Goal: Task Accomplishment & Management: Manage account settings

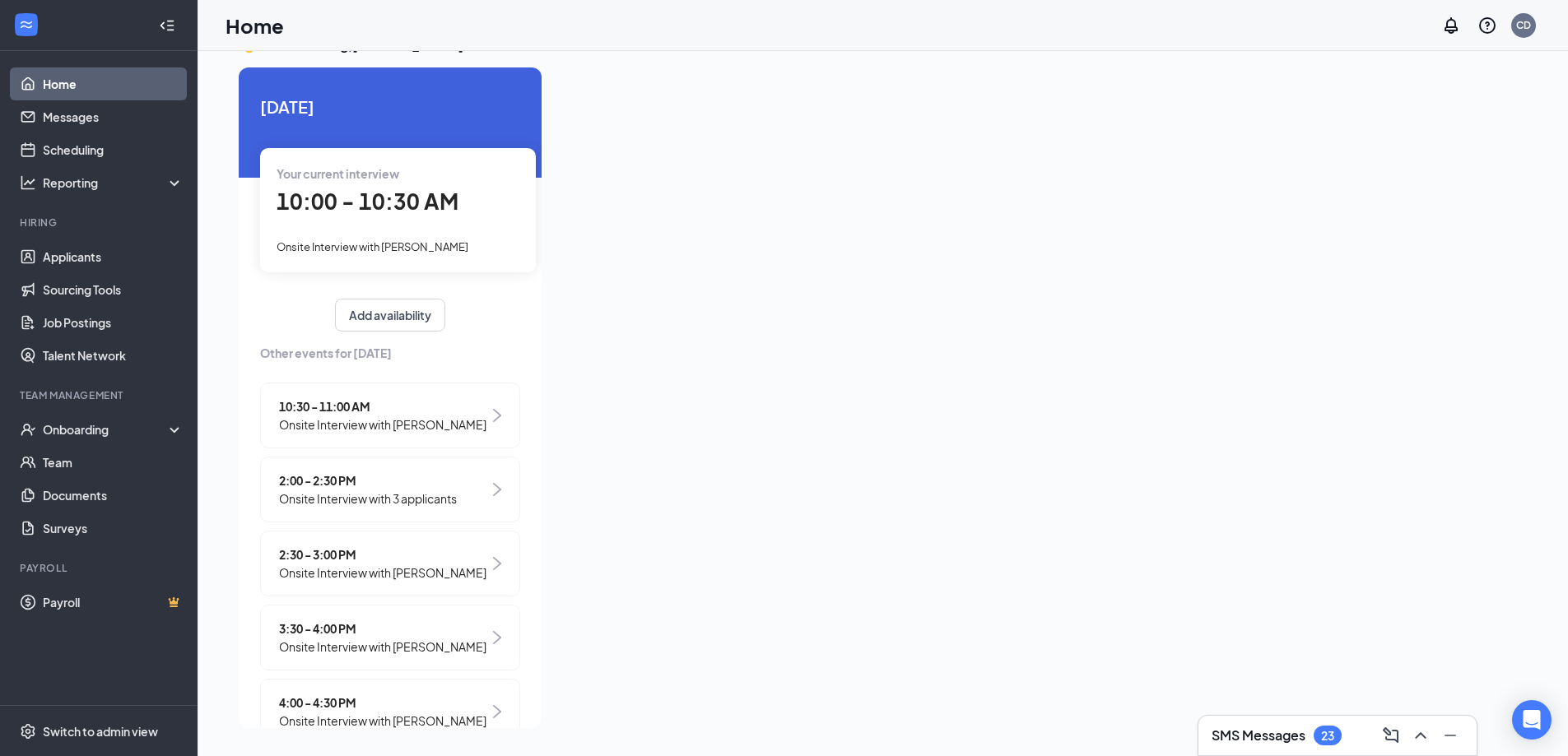
scroll to position [105, 0]
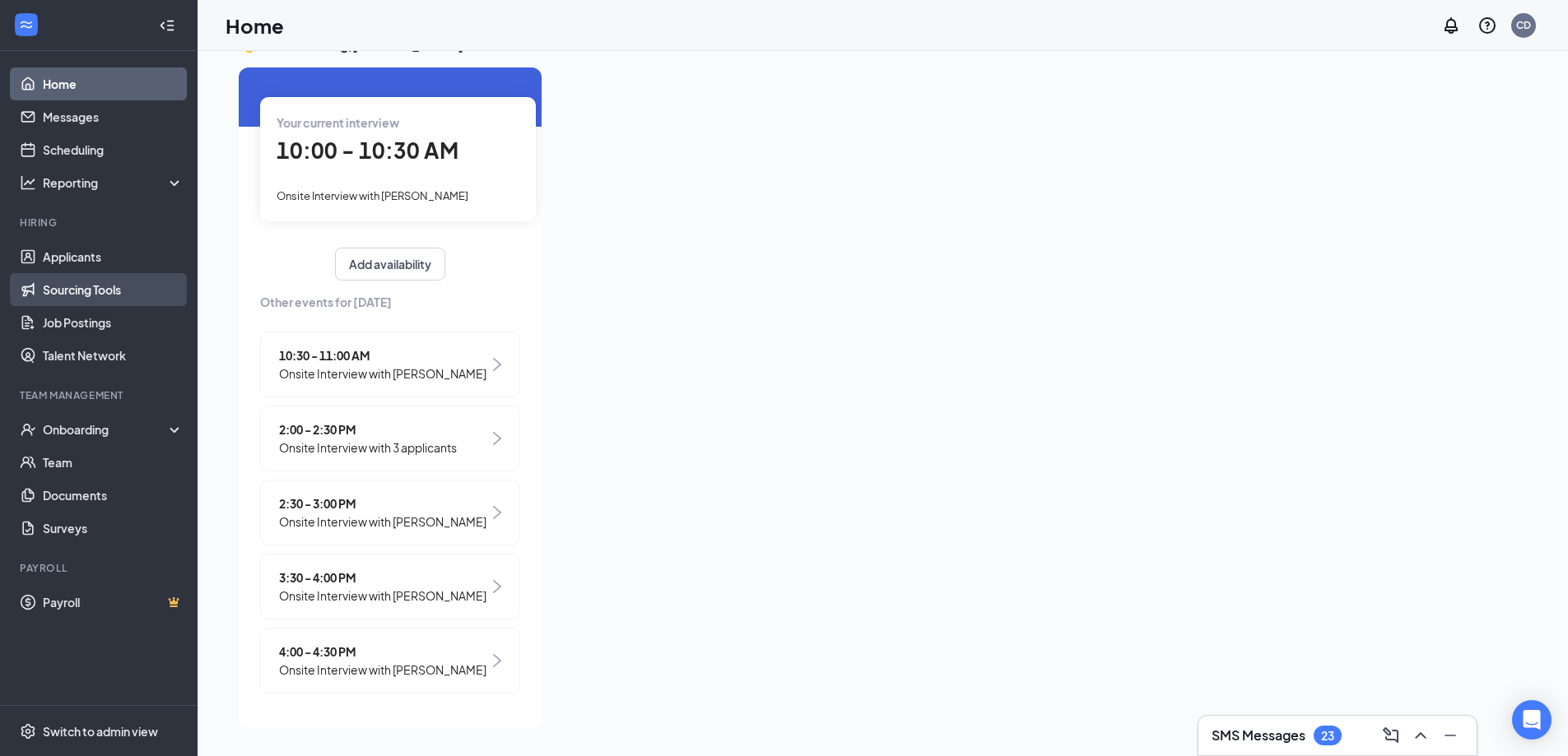
click at [97, 274] on link "Sourcing Tools" at bounding box center [113, 289] width 140 height 32
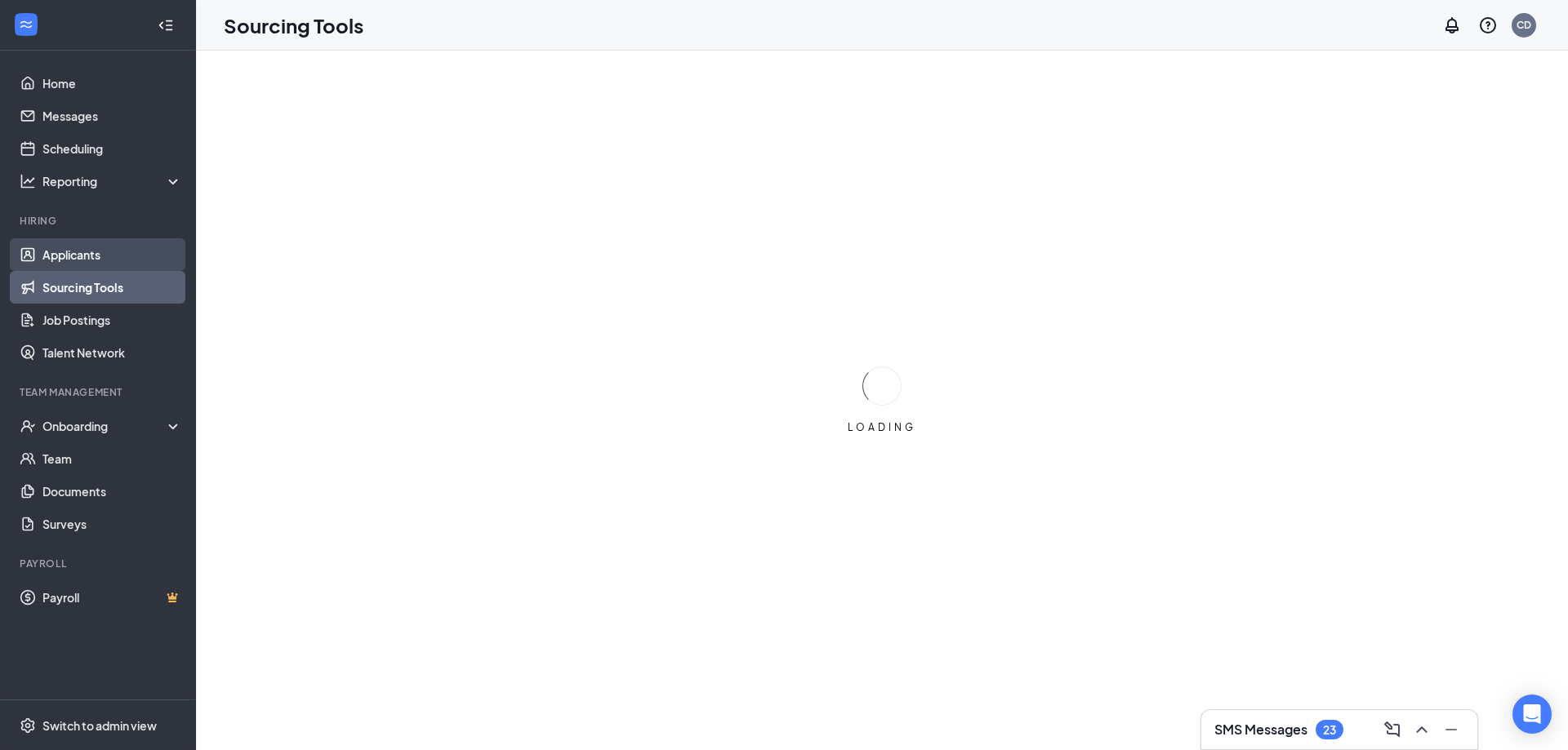
click at [96, 266] on link "Applicants" at bounding box center [112, 255] width 139 height 32
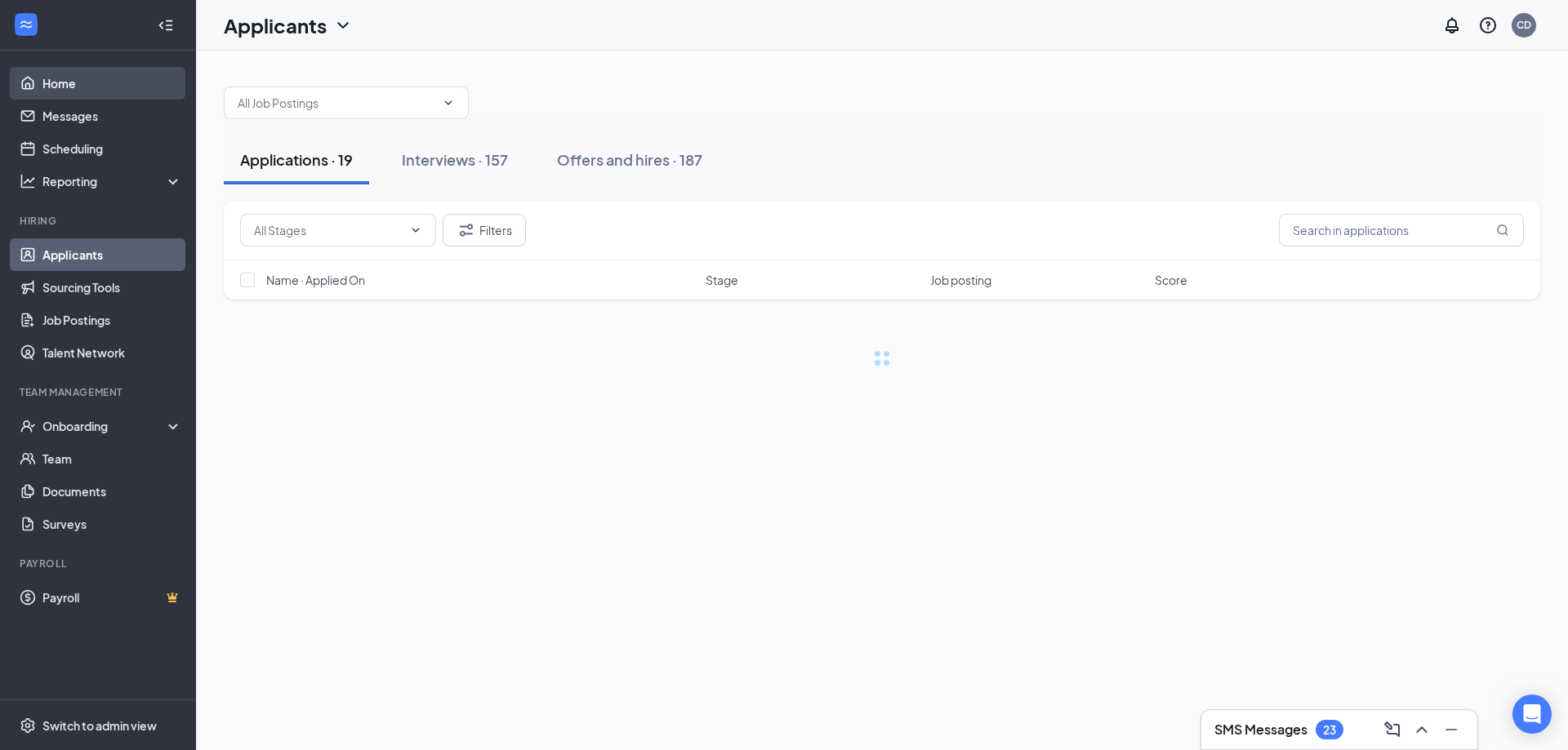
click at [89, 89] on link "Home" at bounding box center [112, 83] width 139 height 32
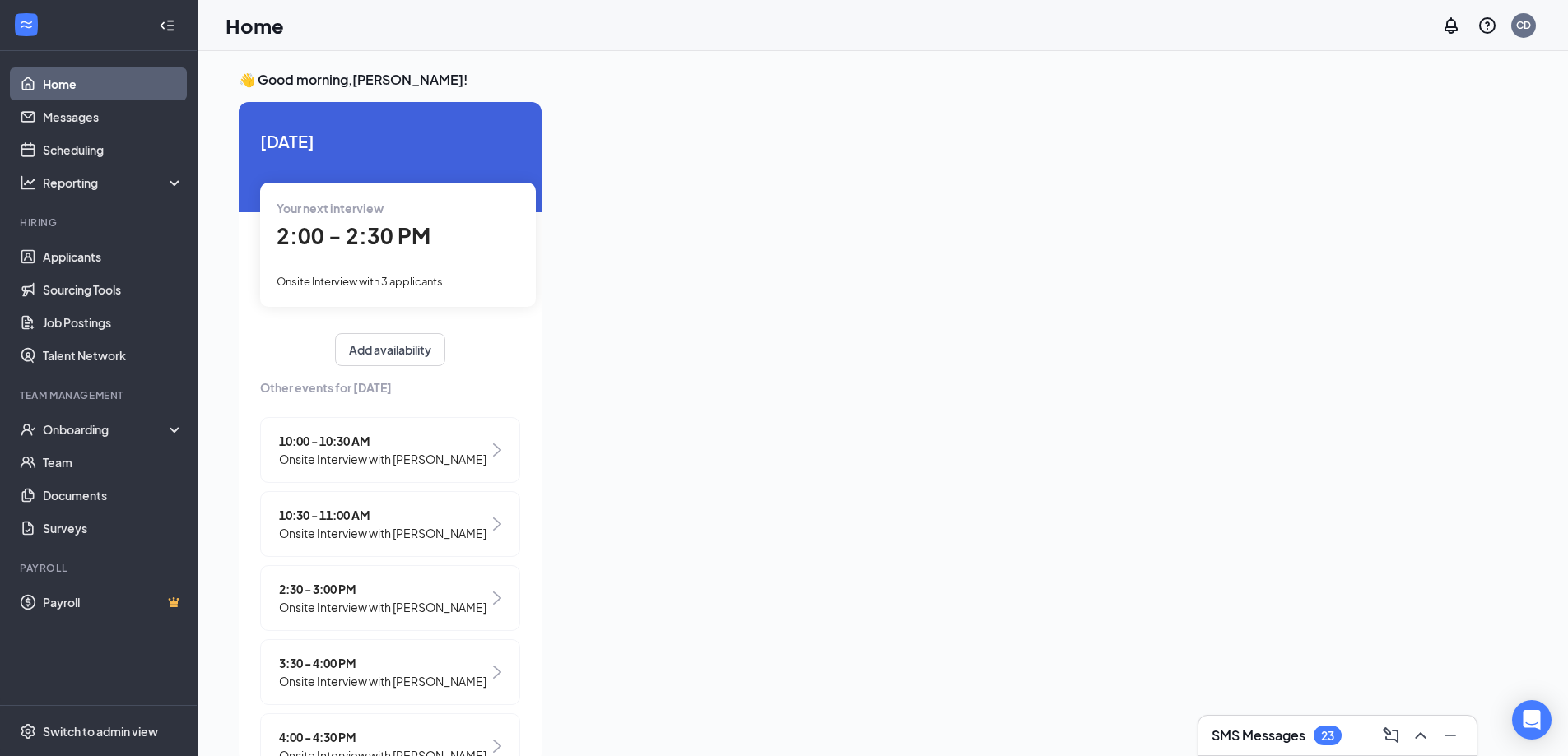
click at [389, 529] on span "Onsite Interview with [PERSON_NAME]" at bounding box center [382, 533] width 207 height 18
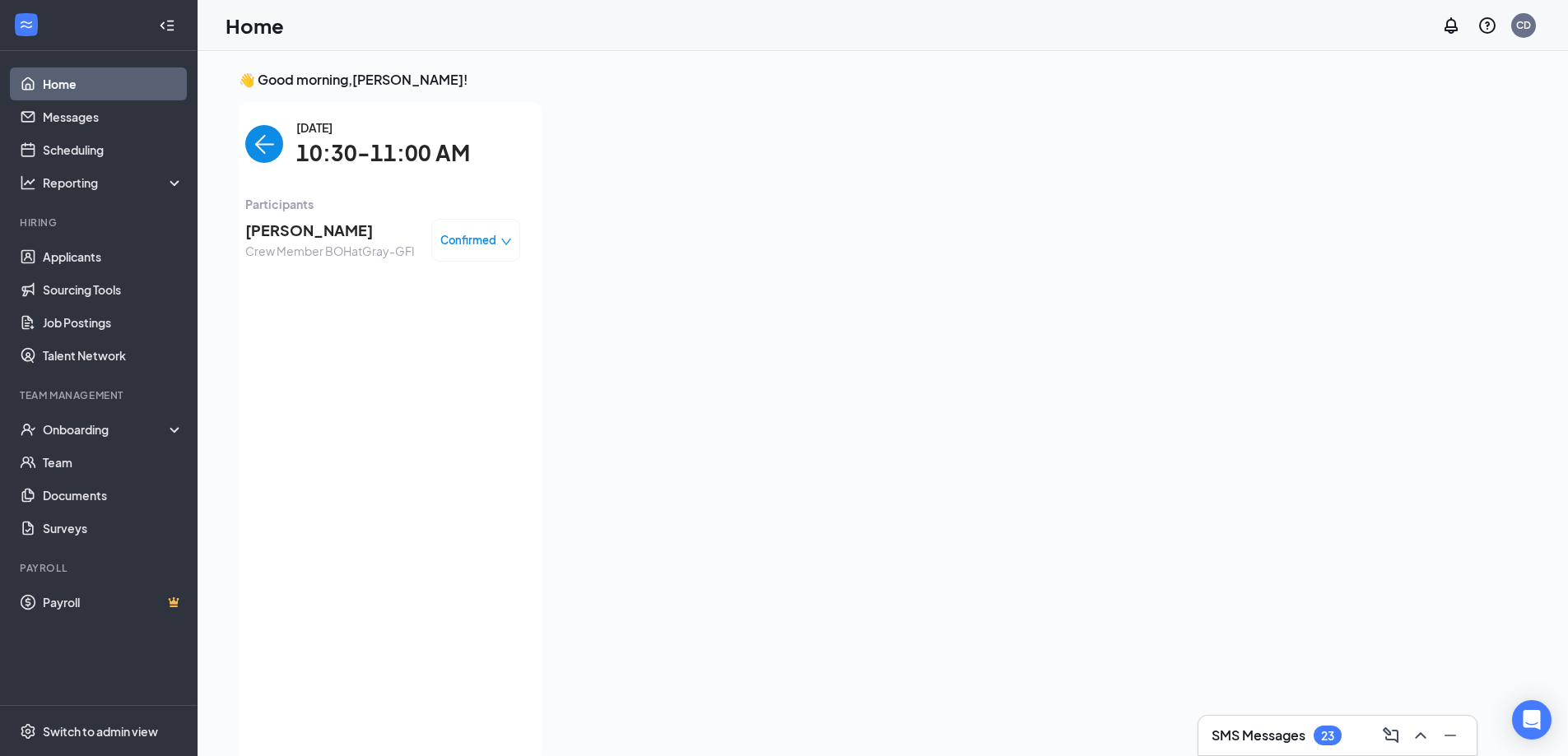
scroll to position [7, 0]
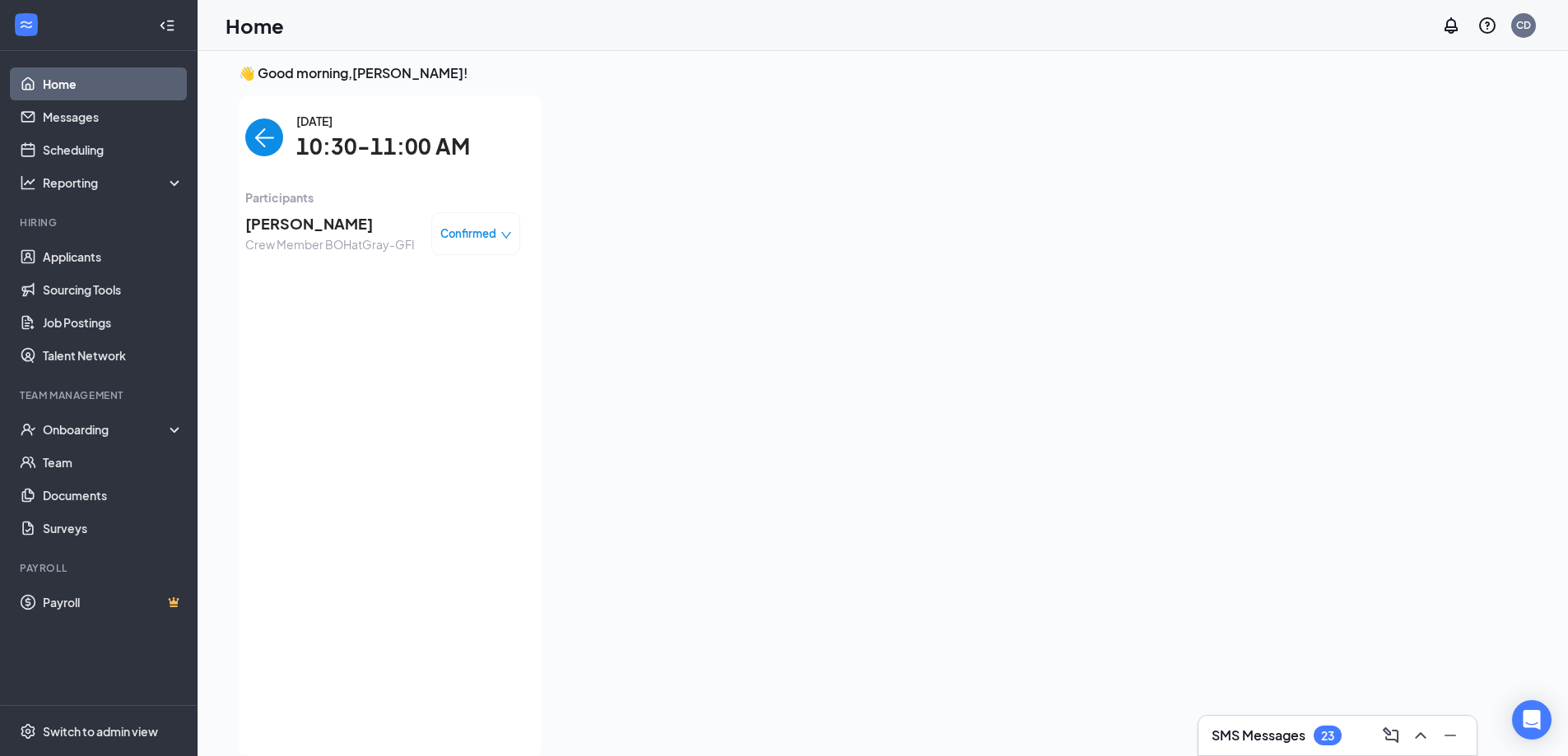
click at [441, 231] on span "Confirmed" at bounding box center [468, 233] width 56 height 16
click at [435, 309] on span "Mark complete" at bounding box center [414, 308] width 82 height 18
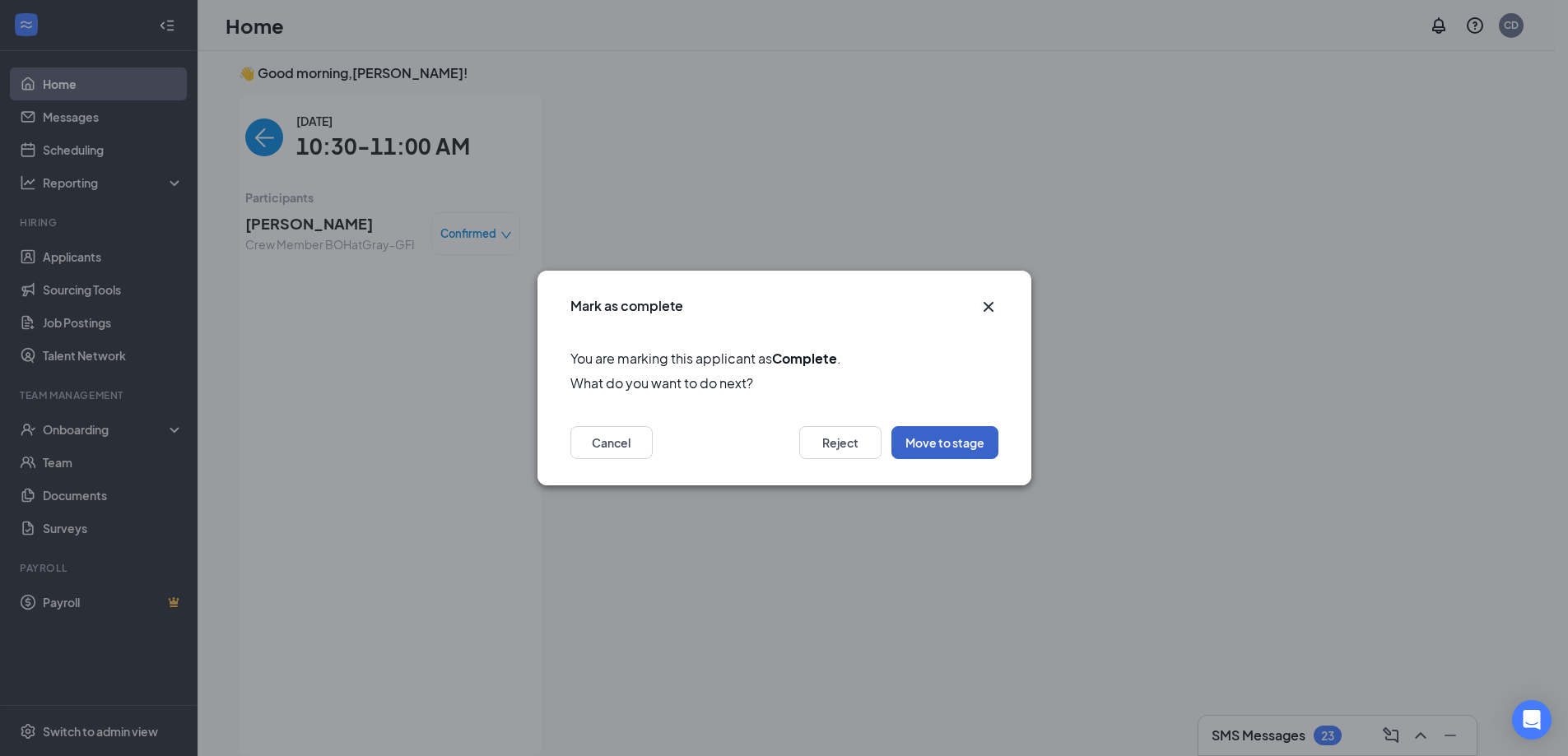
click at [967, 445] on button "Move to stage" at bounding box center [944, 442] width 107 height 32
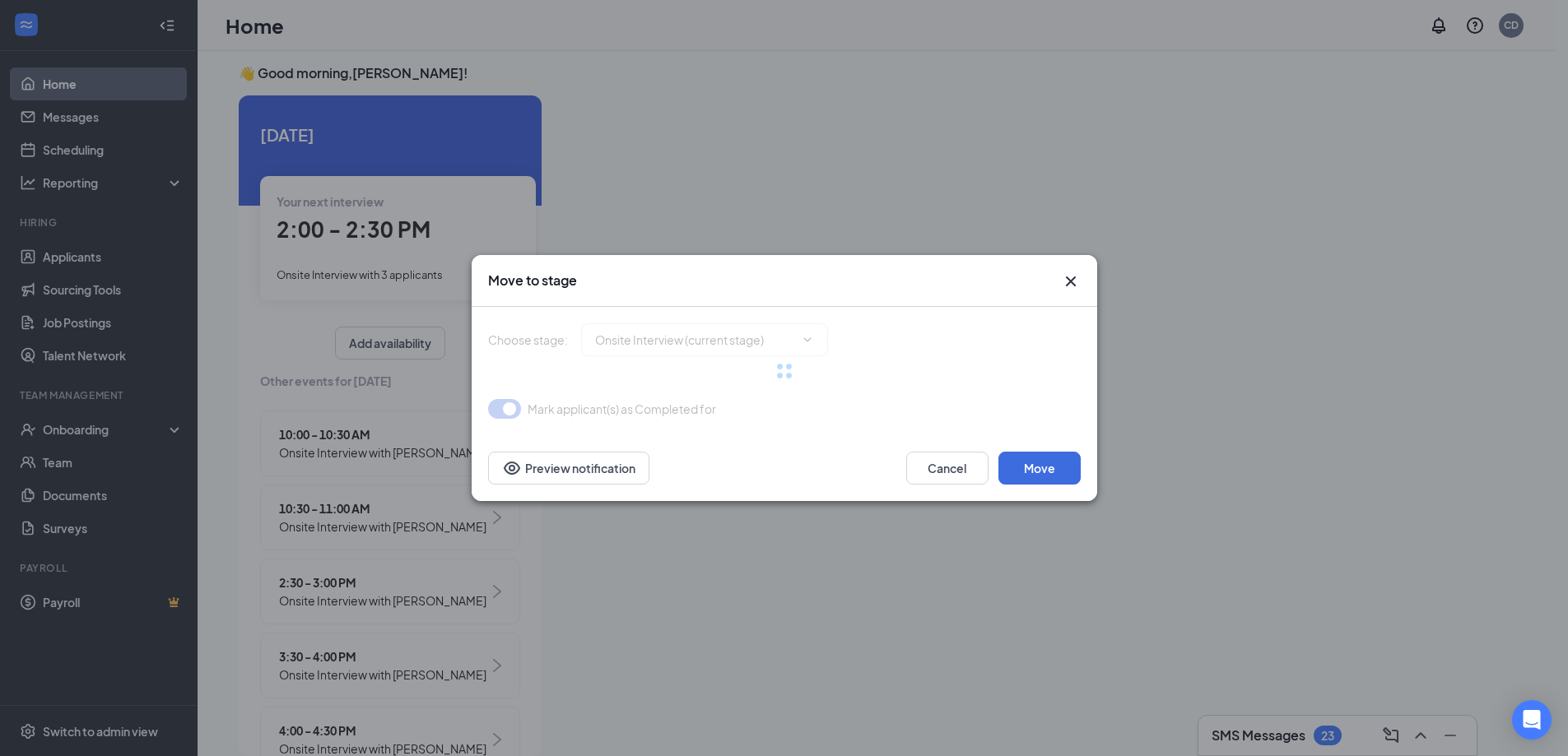
type input "Hiring Complete (final stage)"
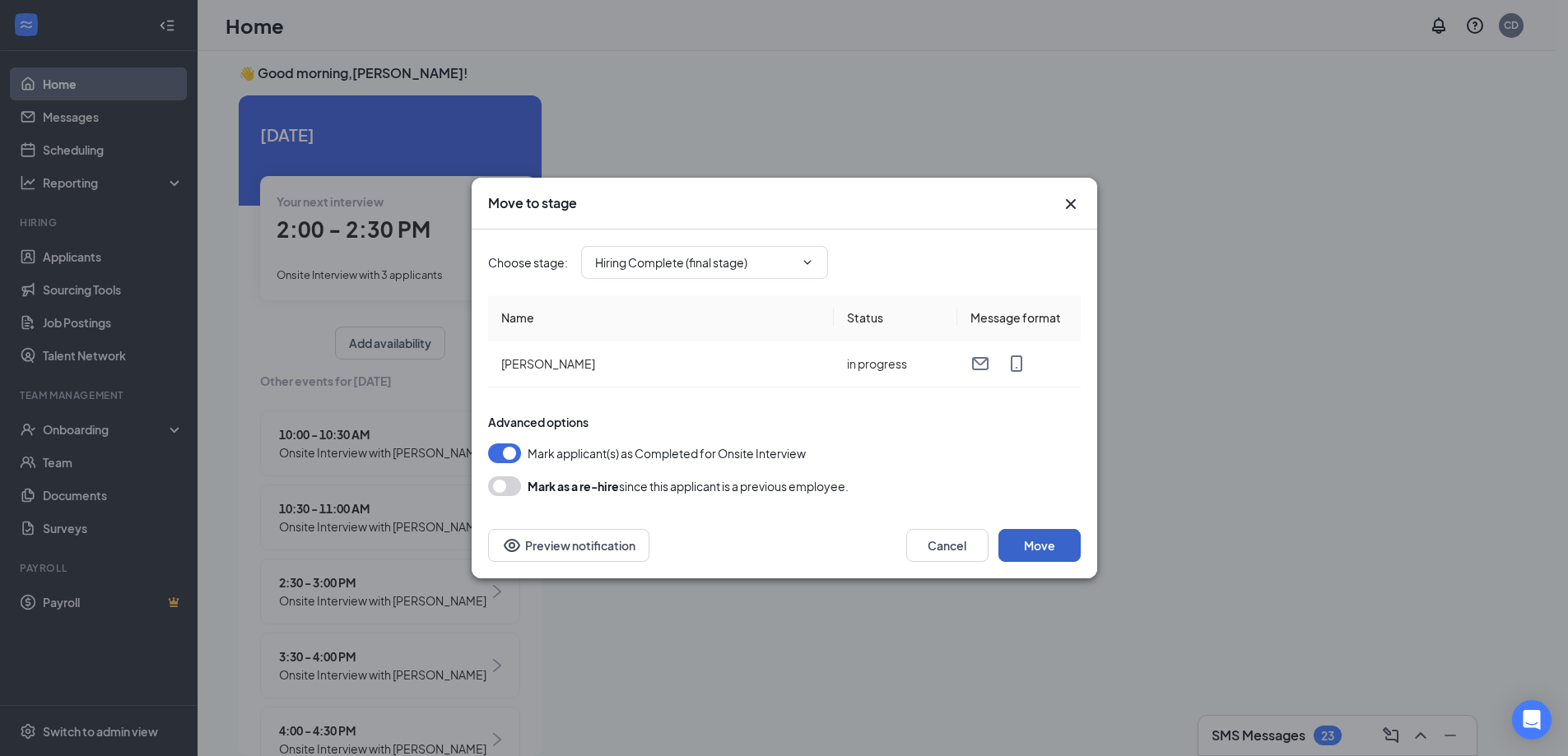
click at [1015, 552] on button "Move" at bounding box center [1039, 546] width 82 height 32
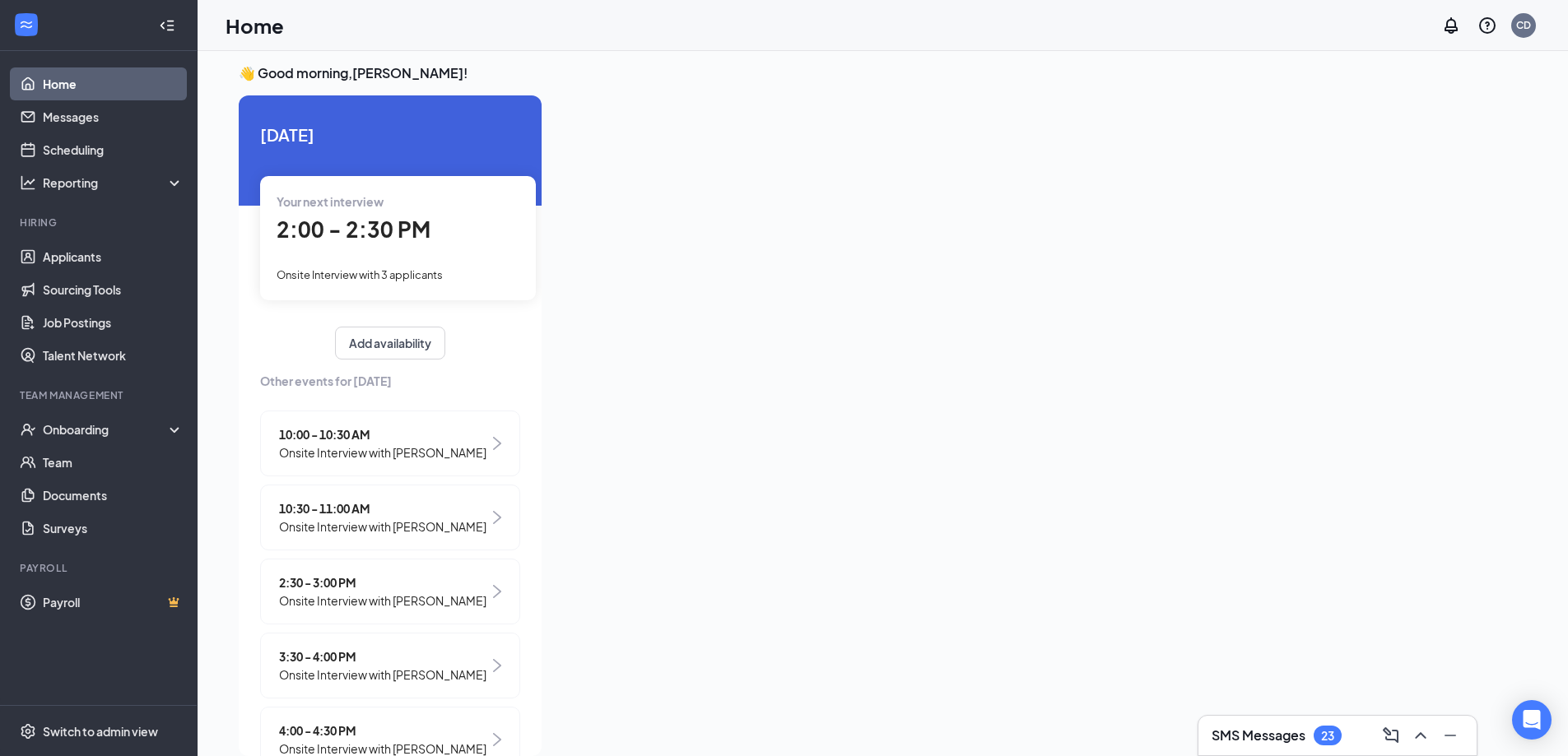
click at [467, 430] on div "10:00 - 10:30 AM Onsite Interview with [PERSON_NAME]" at bounding box center [390, 443] width 260 height 66
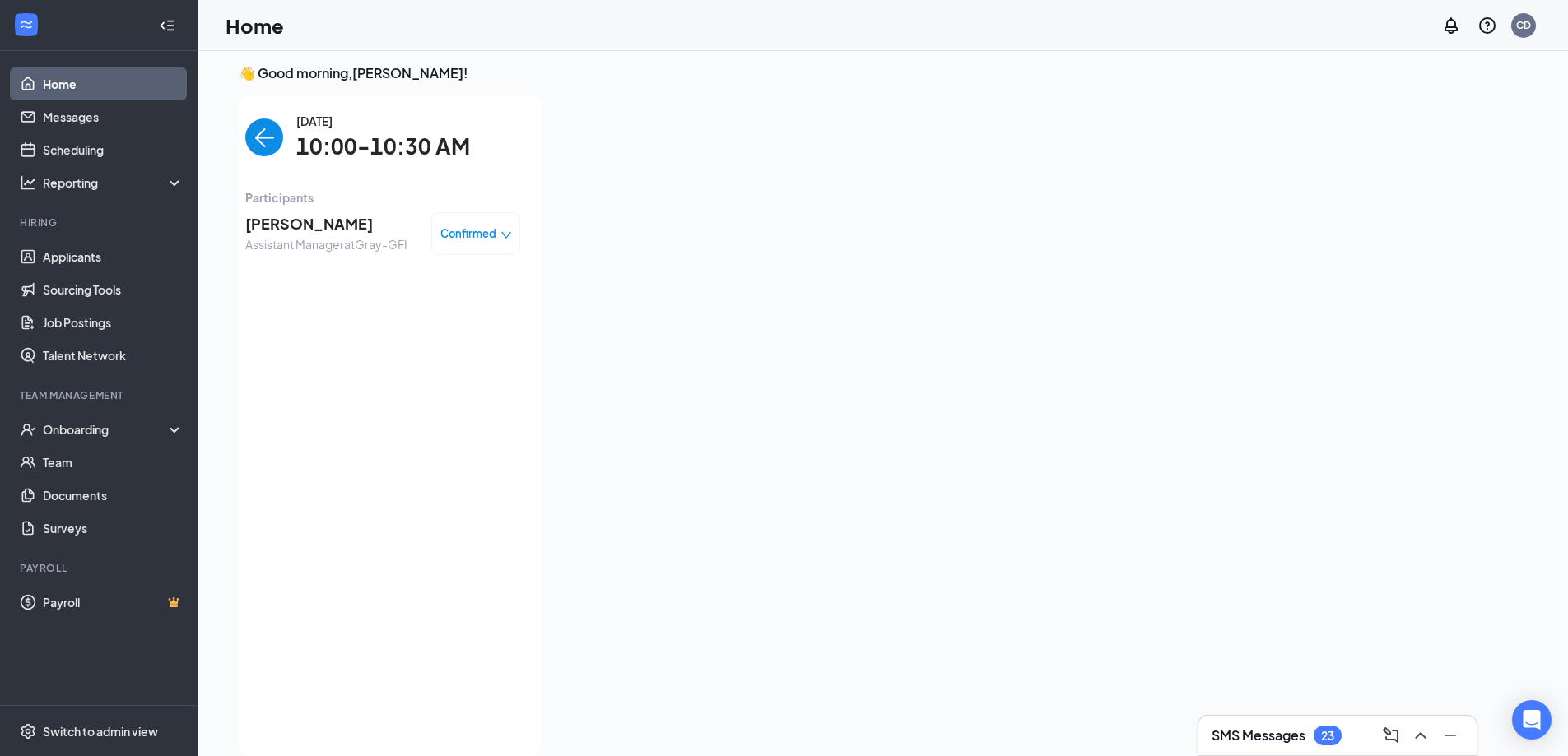
click at [445, 237] on span "Confirmed" at bounding box center [468, 233] width 56 height 16
click at [425, 338] on span "Mark as no-show" at bounding box center [418, 336] width 92 height 18
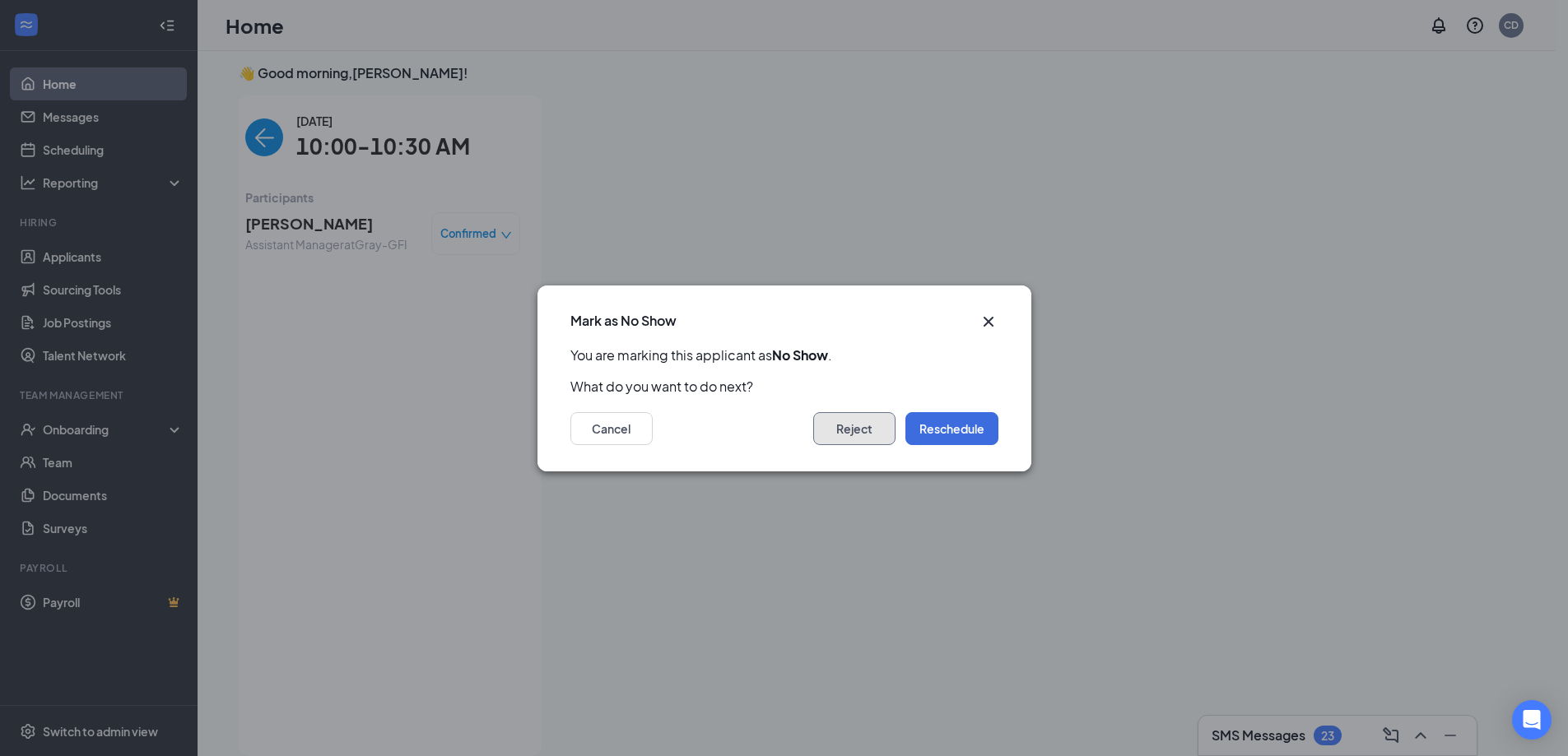
click at [869, 422] on button "Reject" at bounding box center [854, 428] width 82 height 32
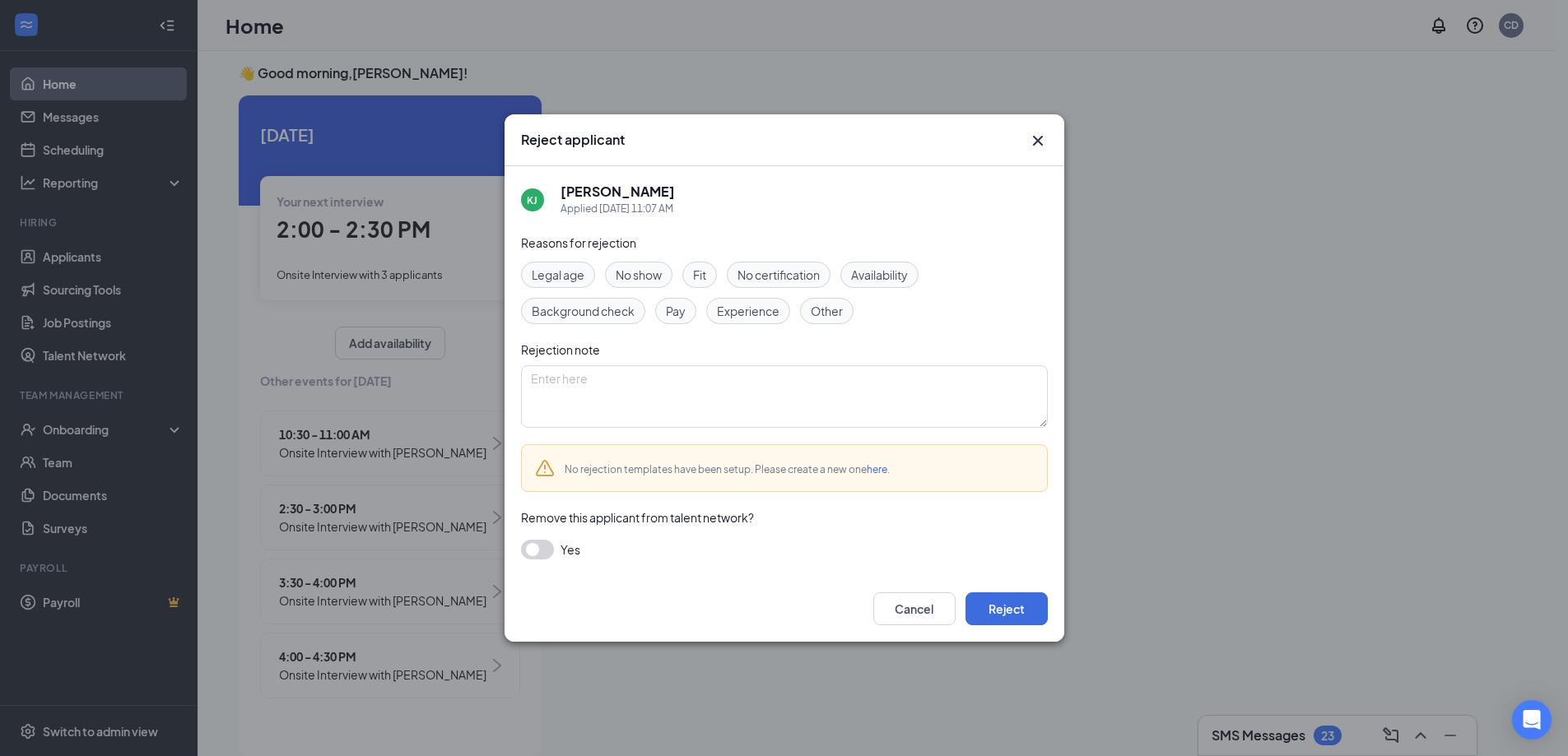
click at [834, 320] on div "Other" at bounding box center [826, 310] width 54 height 27
click at [987, 599] on button "Reject" at bounding box center [1006, 609] width 82 height 32
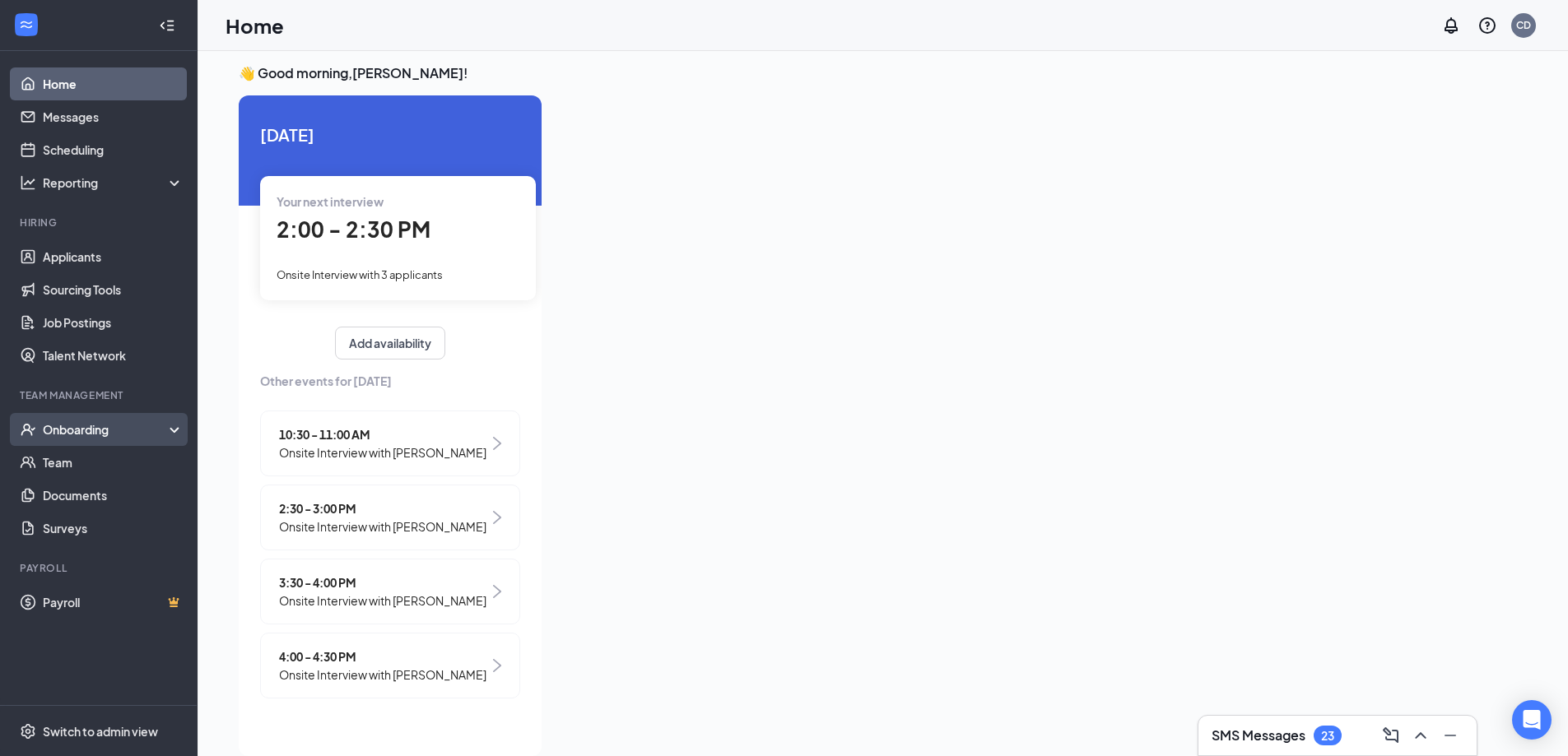
click at [109, 433] on div "Onboarding" at bounding box center [106, 429] width 127 height 16
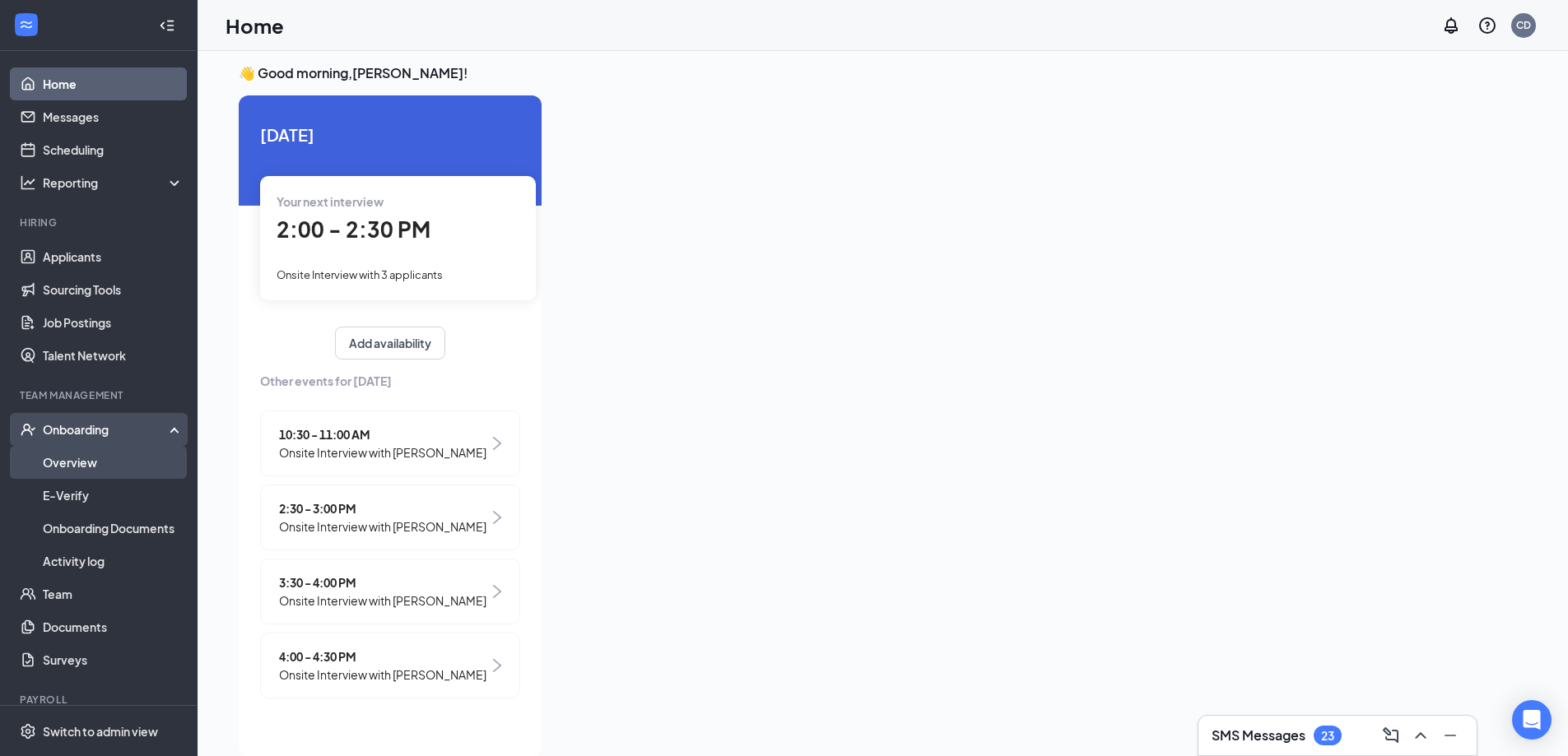
click at [105, 458] on link "Overview" at bounding box center [113, 462] width 140 height 32
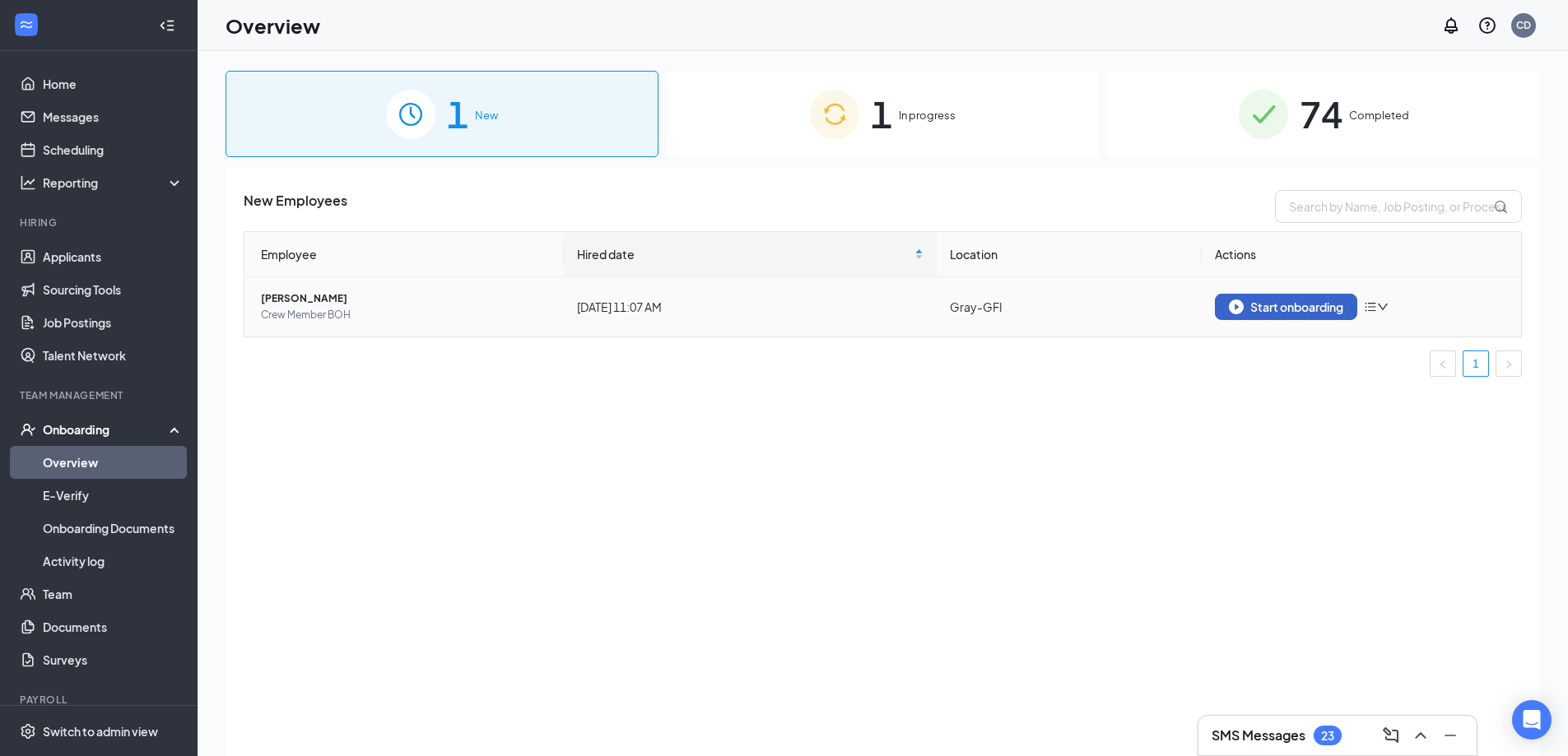
click at [1240, 310] on img "button" at bounding box center [1235, 306] width 15 height 15
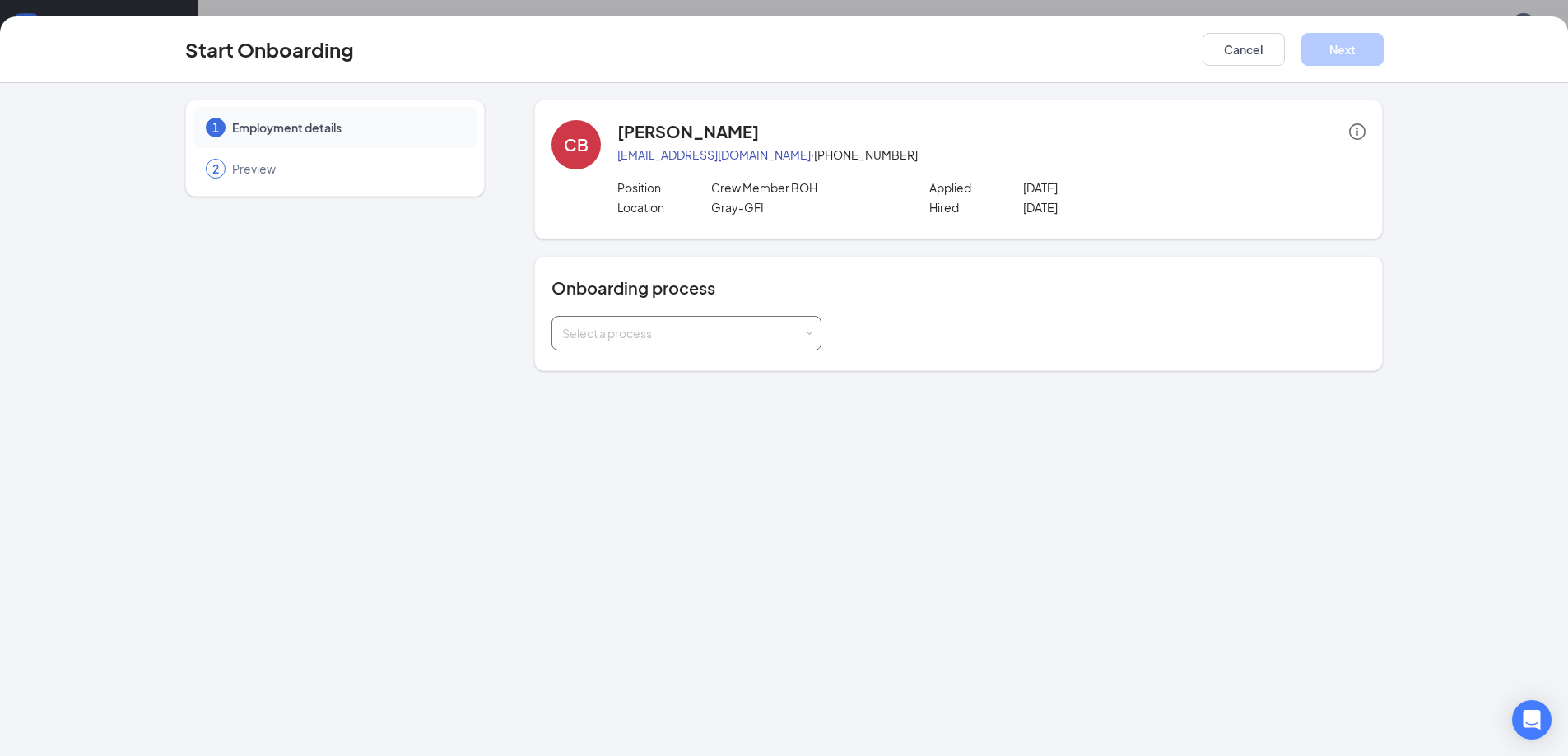
click at [798, 342] on div "Select a process" at bounding box center [686, 333] width 249 height 32
click at [757, 400] on li "Team Member Onboarding" at bounding box center [687, 398] width 270 height 30
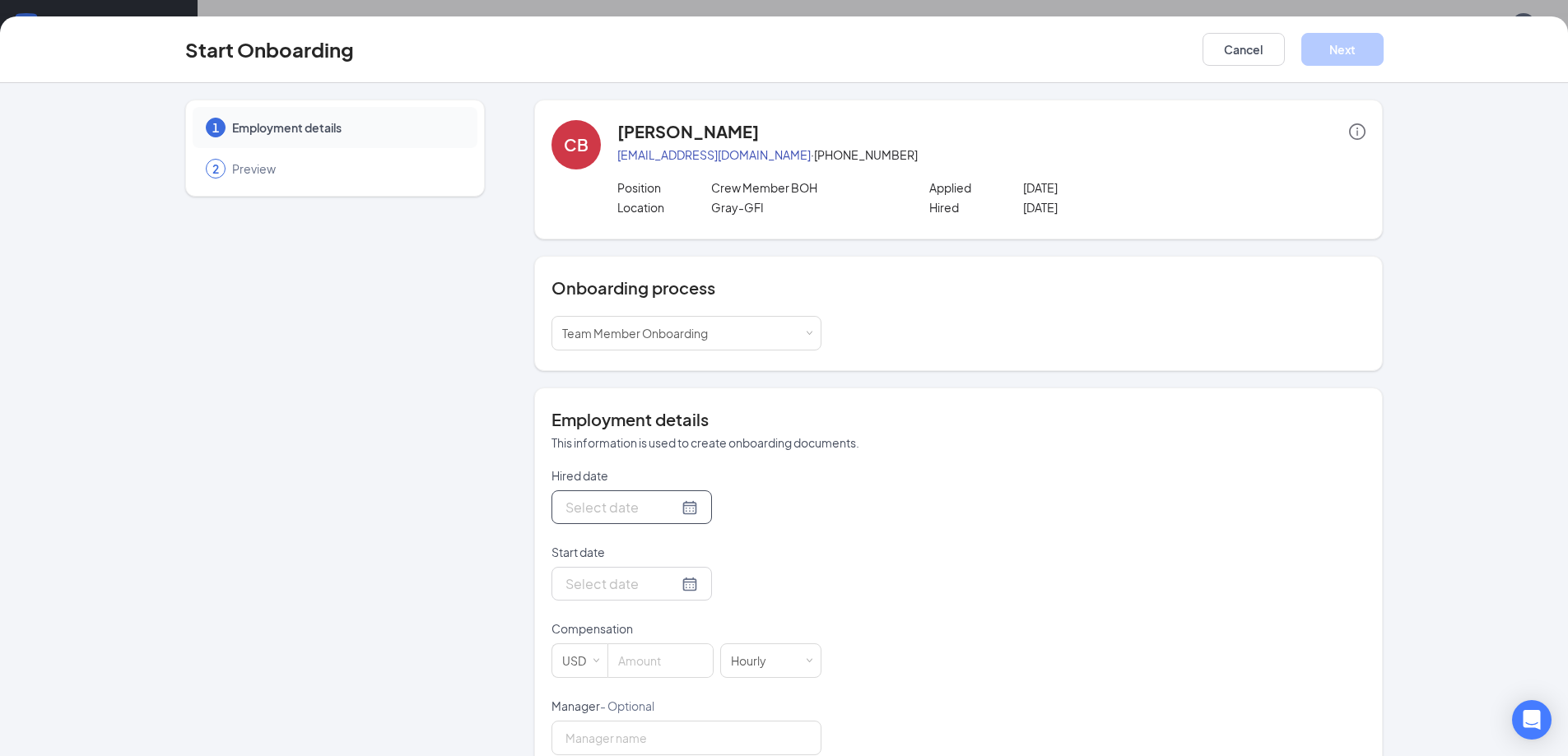
click at [670, 507] on div at bounding box center [631, 507] width 133 height 21
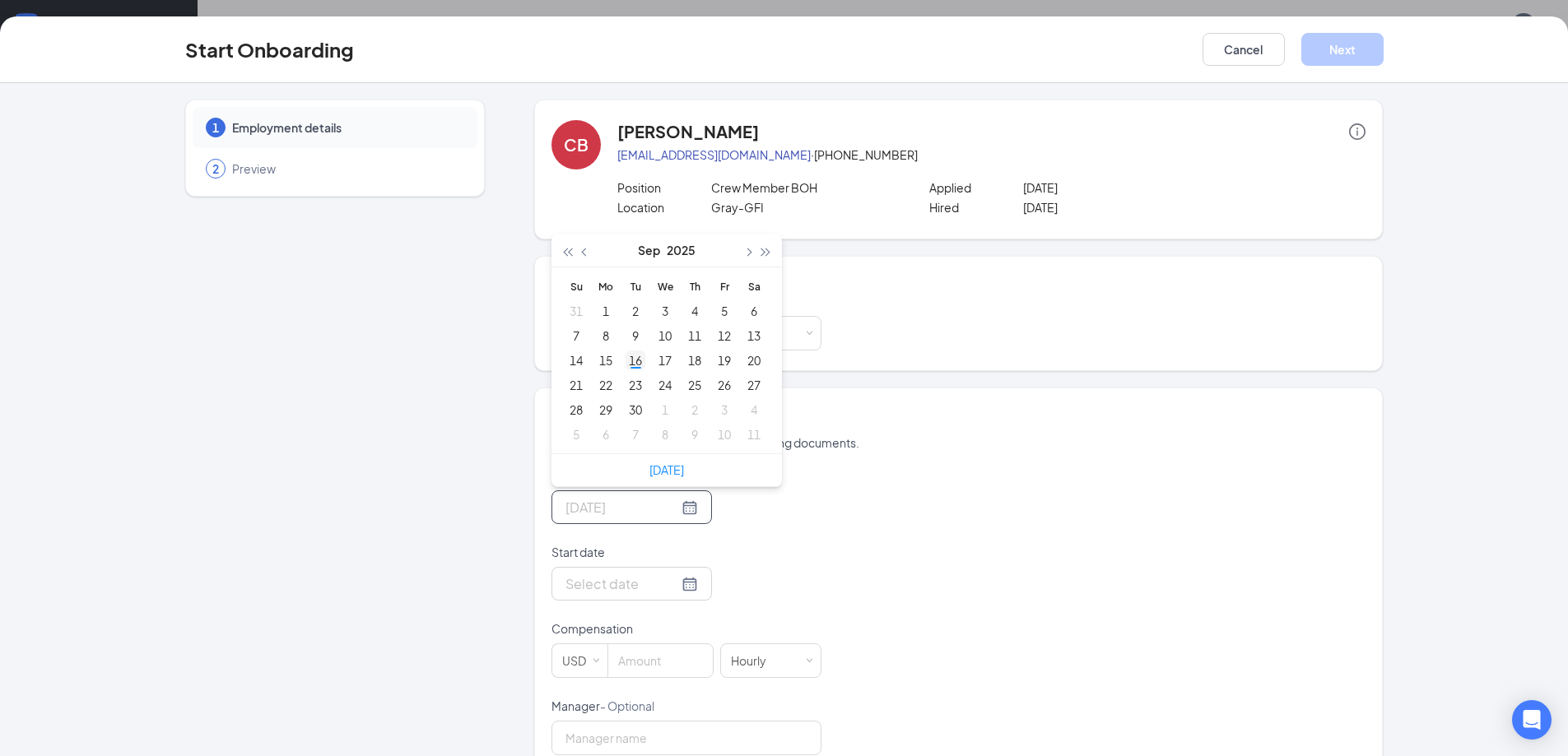
type input "[DATE]"
click at [628, 357] on div "16" at bounding box center [635, 360] width 20 height 20
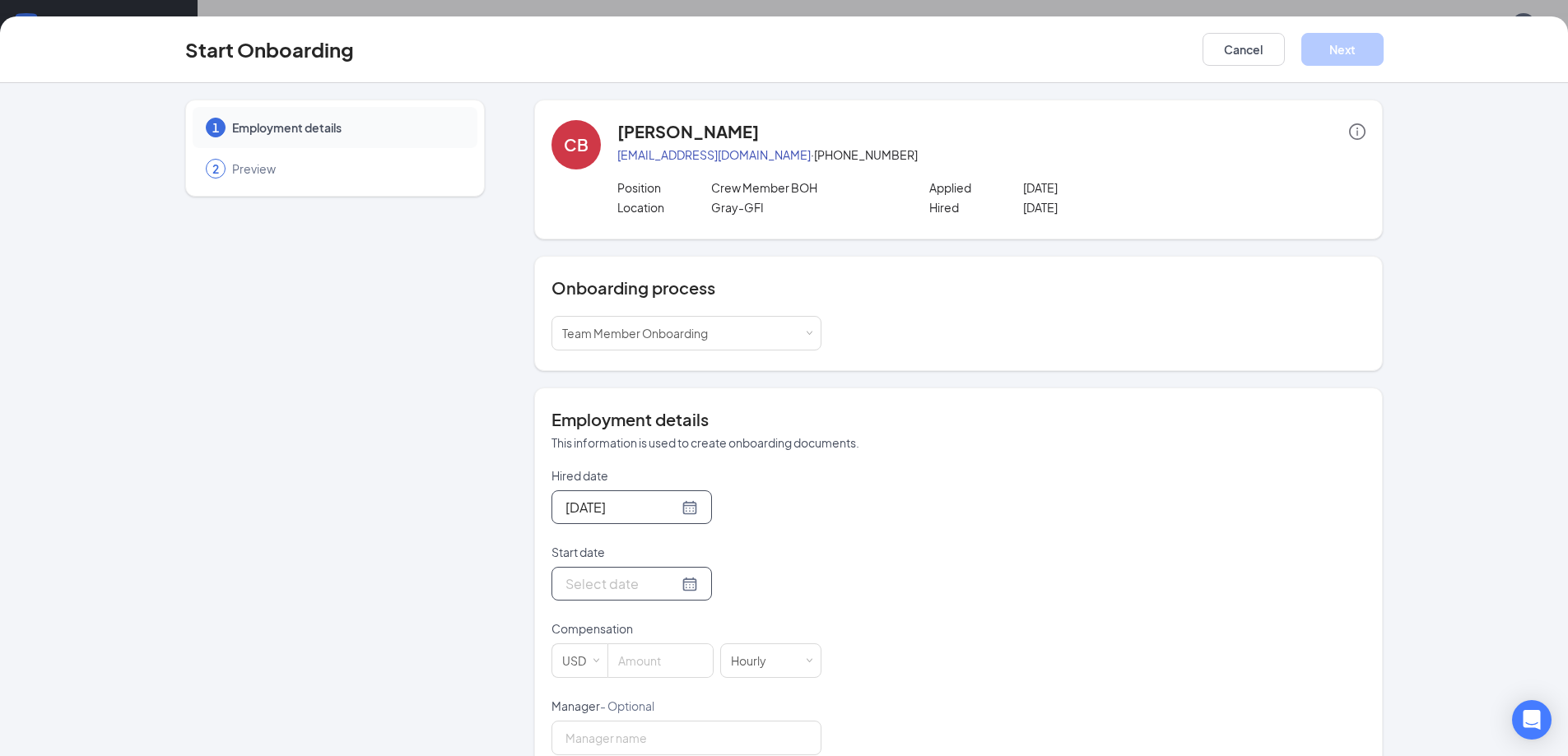
click at [663, 575] on div at bounding box center [631, 583] width 133 height 21
type input "[DATE]"
click at [655, 434] on div "17" at bounding box center [665, 436] width 20 height 20
click at [647, 658] on input at bounding box center [660, 660] width 104 height 32
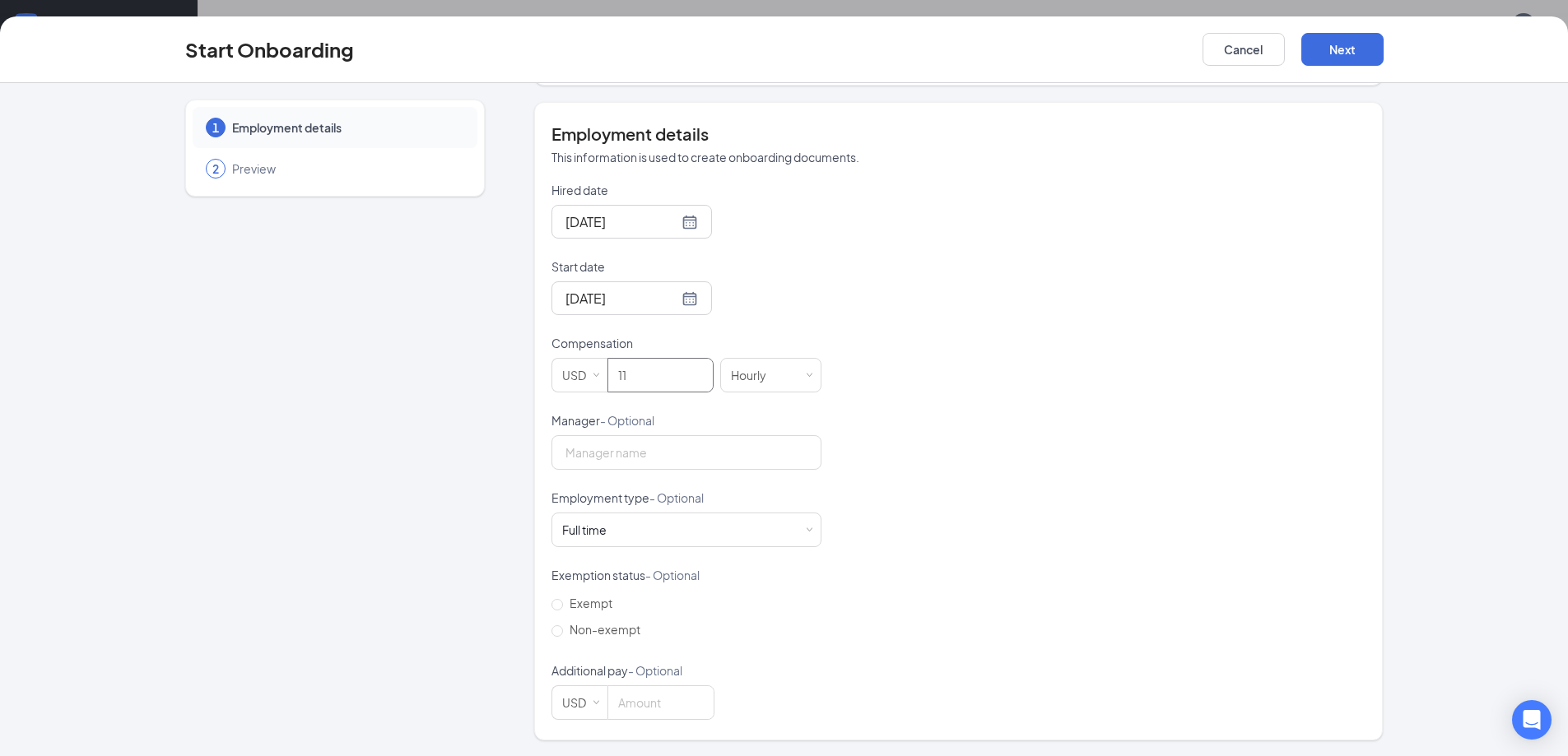
scroll to position [286, 0]
type input "11"
click at [589, 530] on div "Full time" at bounding box center [584, 529] width 44 height 16
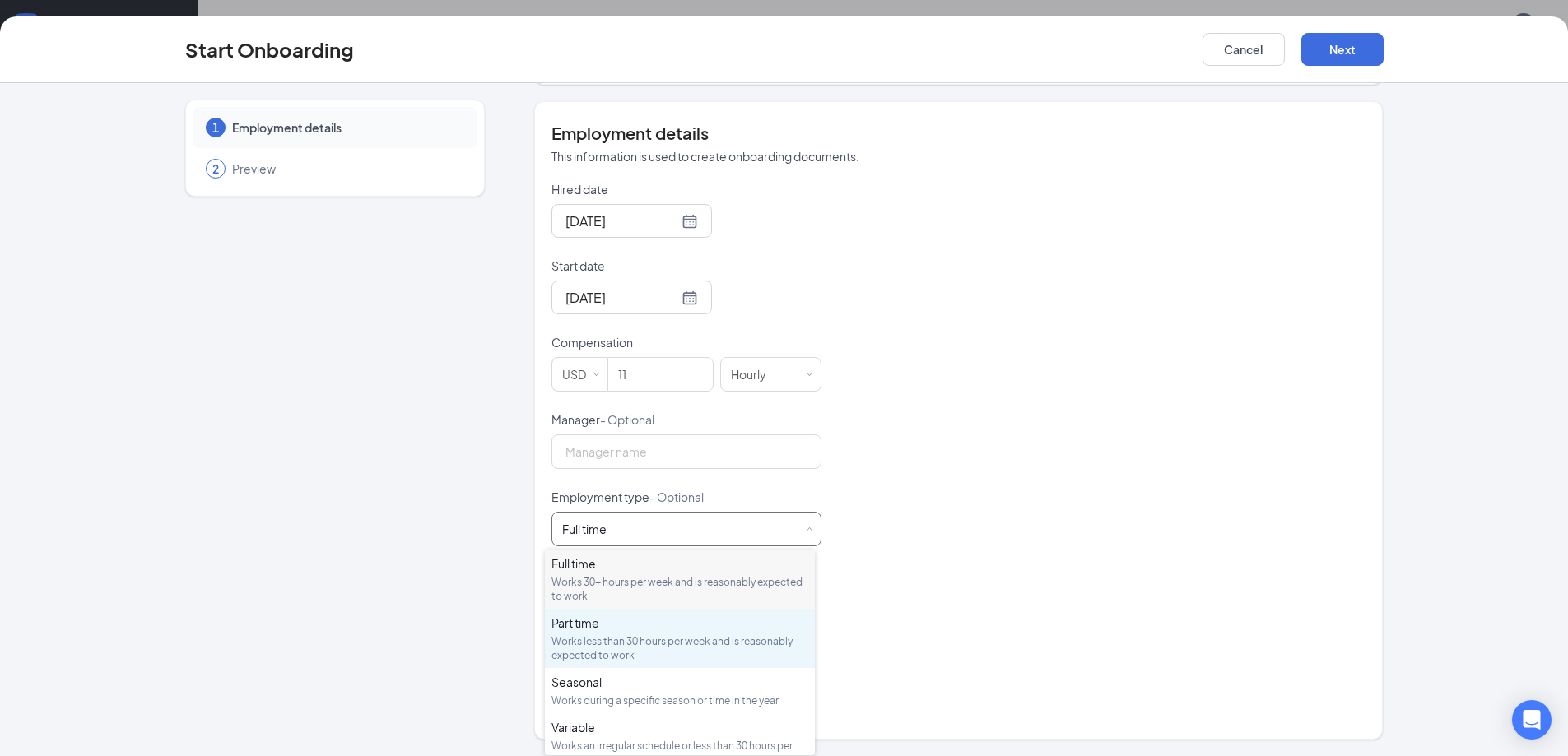
click at [593, 653] on div "Works less than 30 hours per week and is reasonably expected to work" at bounding box center [680, 648] width 257 height 28
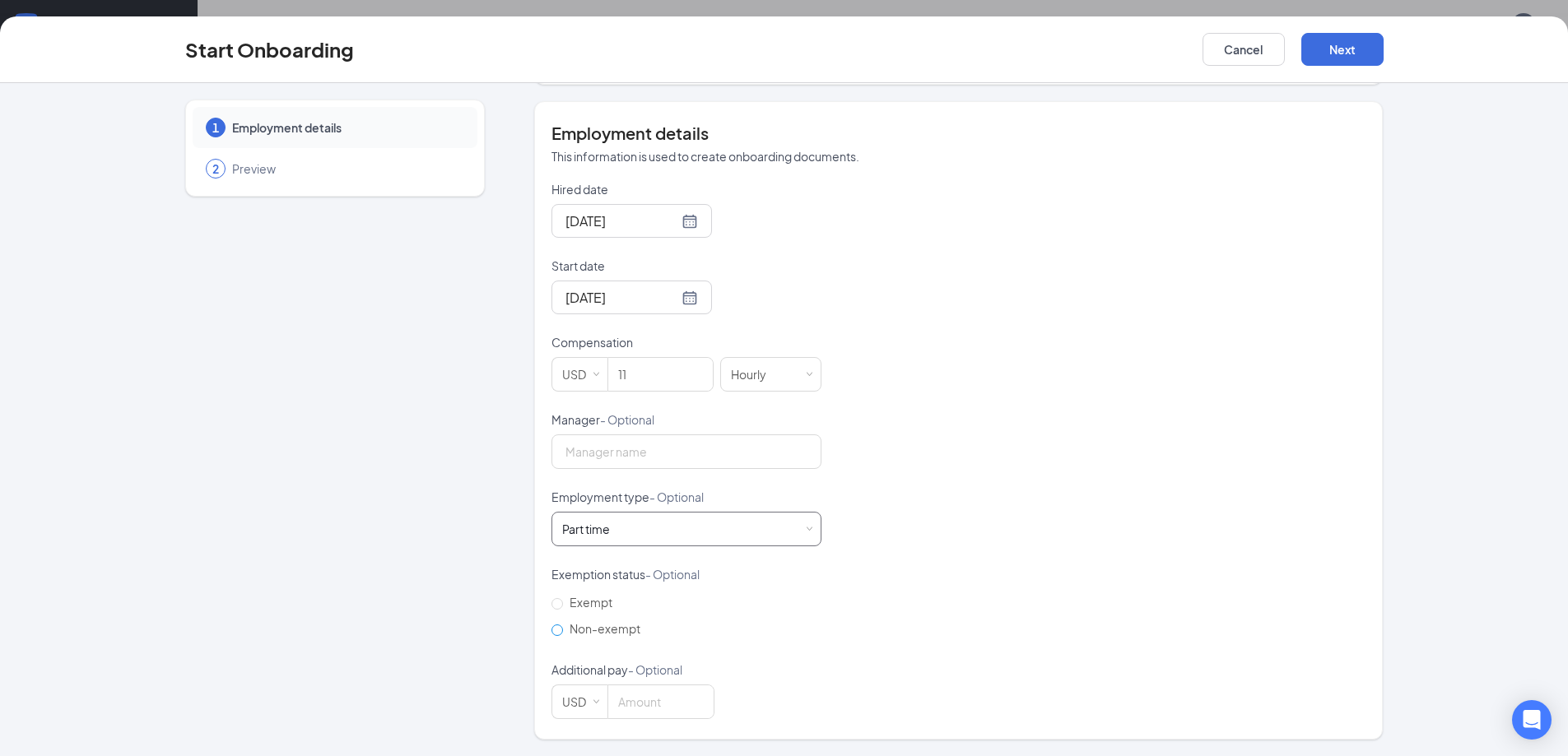
scroll to position [74, 0]
click at [577, 625] on span "Non-exempt" at bounding box center [605, 628] width 84 height 15
click at [563, 625] on input "Non-exempt" at bounding box center [557, 629] width 11 height 11
radio input "true"
click at [1335, 69] on div "Start Onboarding Cancel Next" at bounding box center [784, 50] width 1568 height 67
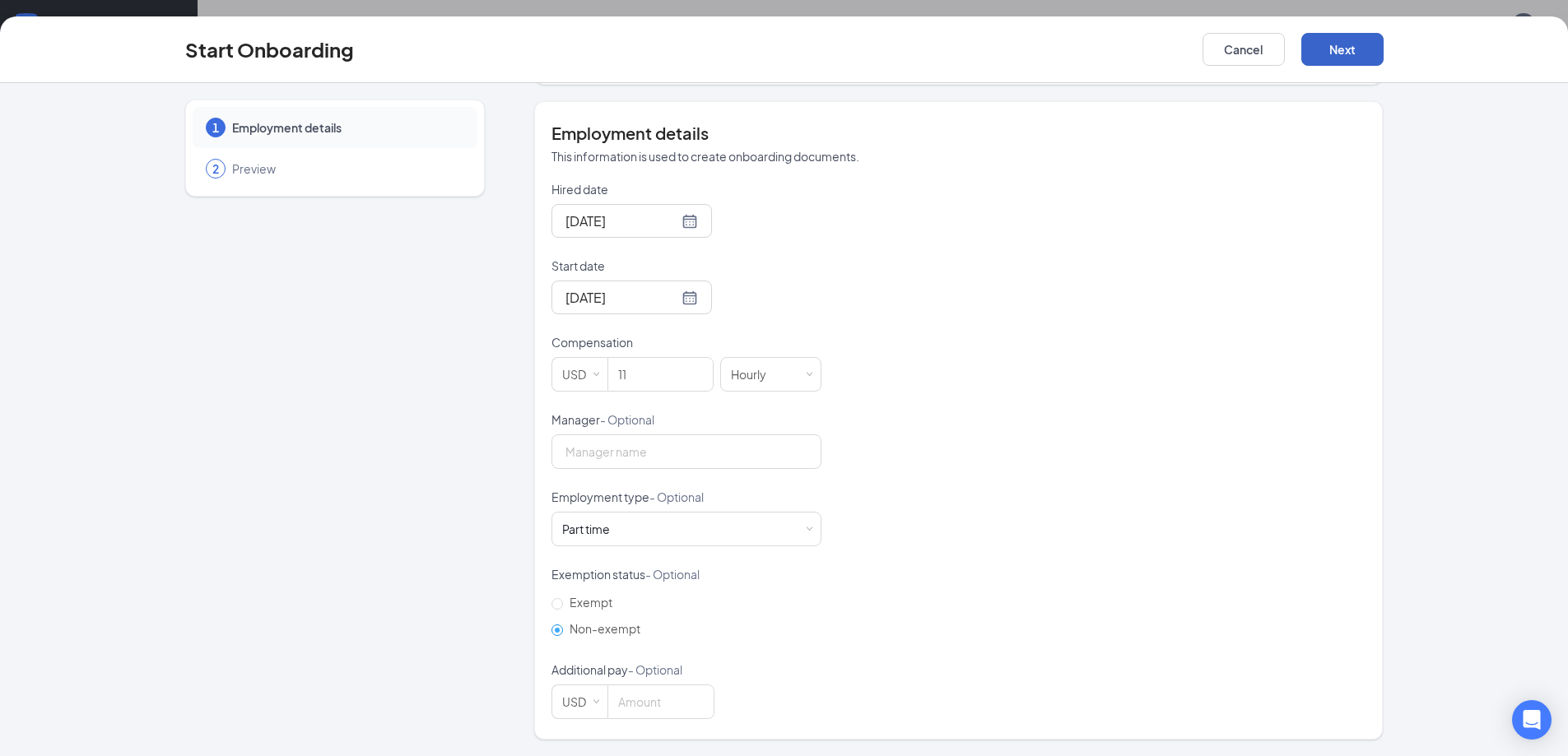
click at [1341, 44] on button "Next" at bounding box center [1342, 49] width 82 height 32
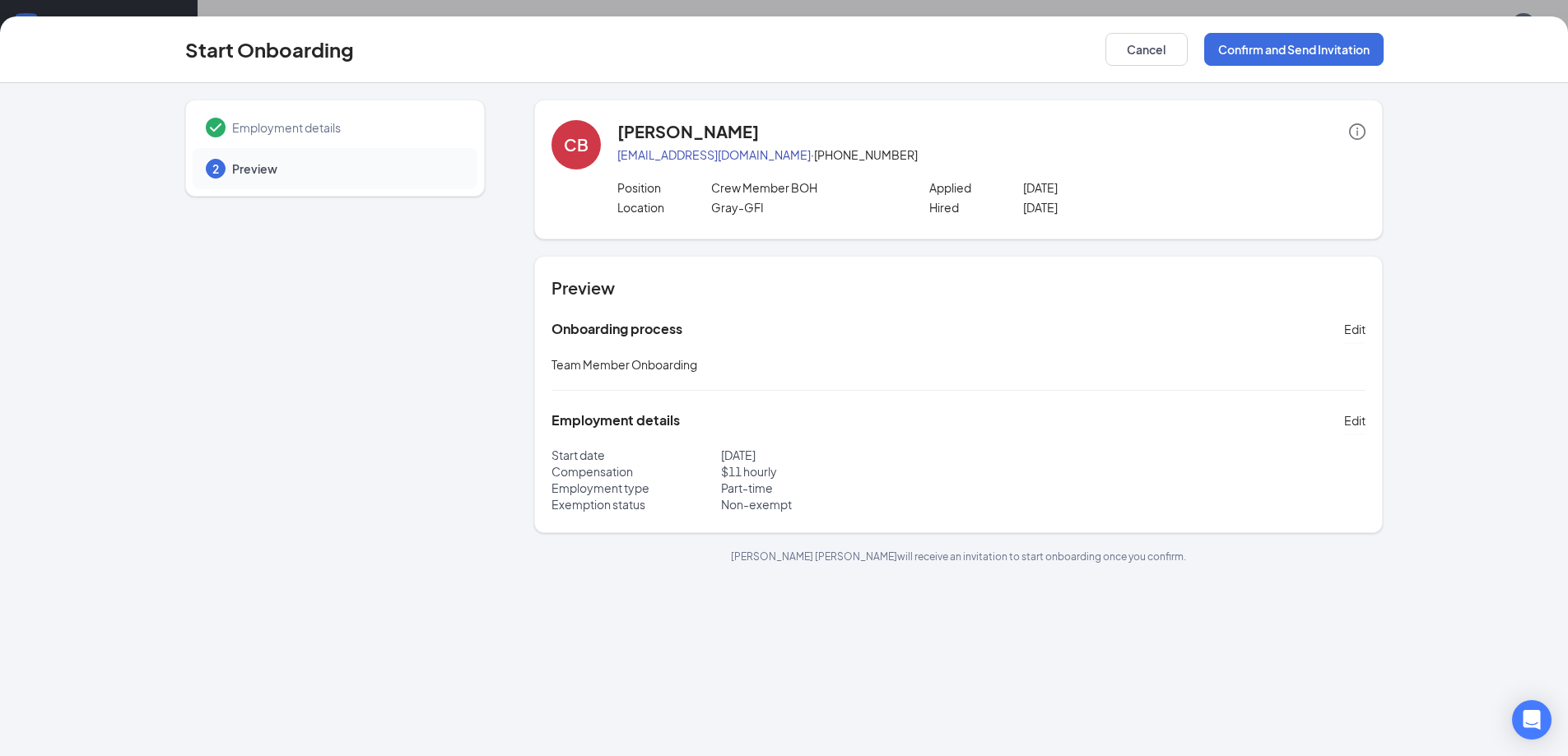
scroll to position [0, 0]
click at [1307, 54] on button "Confirm and Send Invitation" at bounding box center [1293, 49] width 180 height 32
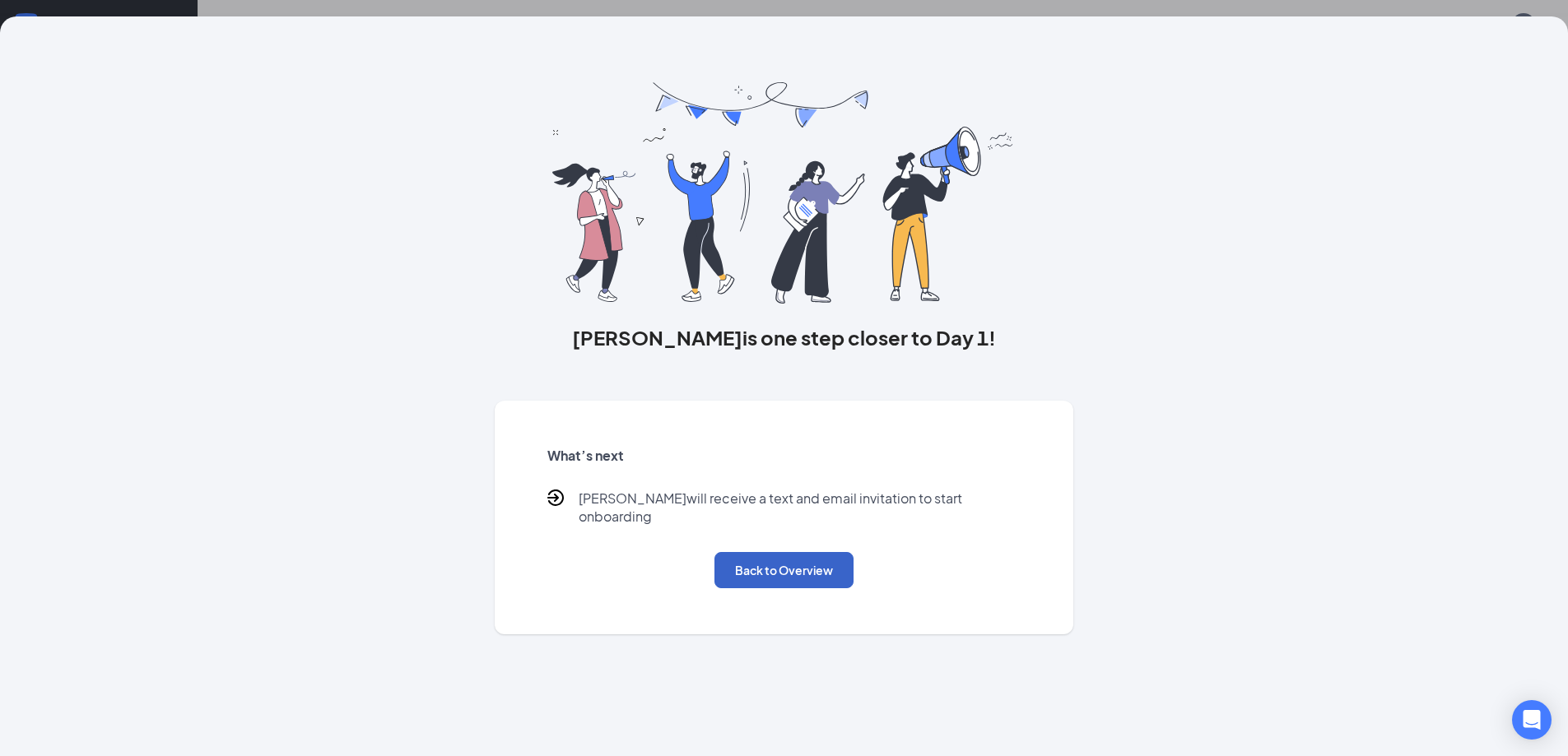
click at [784, 557] on button "Back to Overview" at bounding box center [784, 570] width 139 height 36
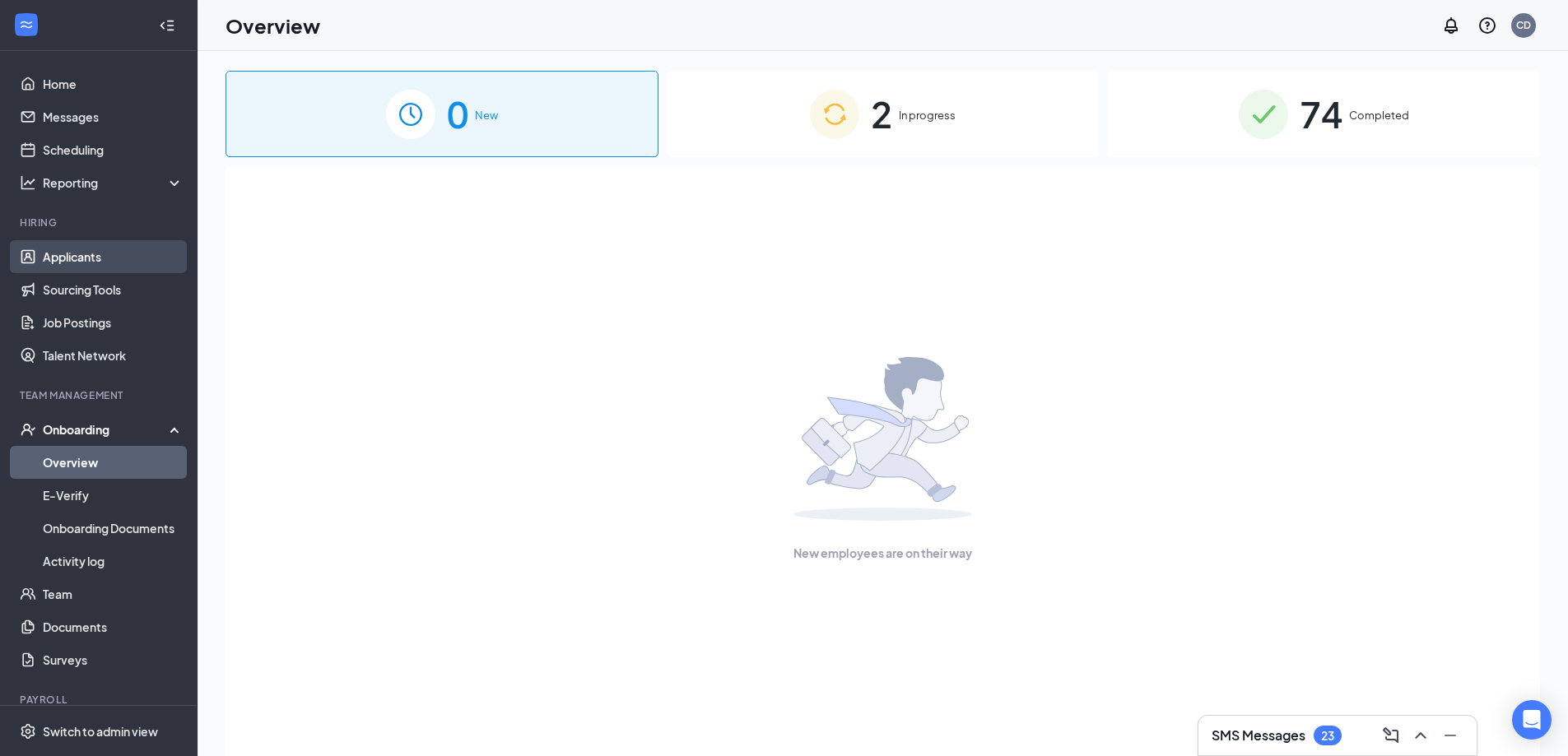
click at [94, 259] on link "Applicants" at bounding box center [113, 257] width 140 height 32
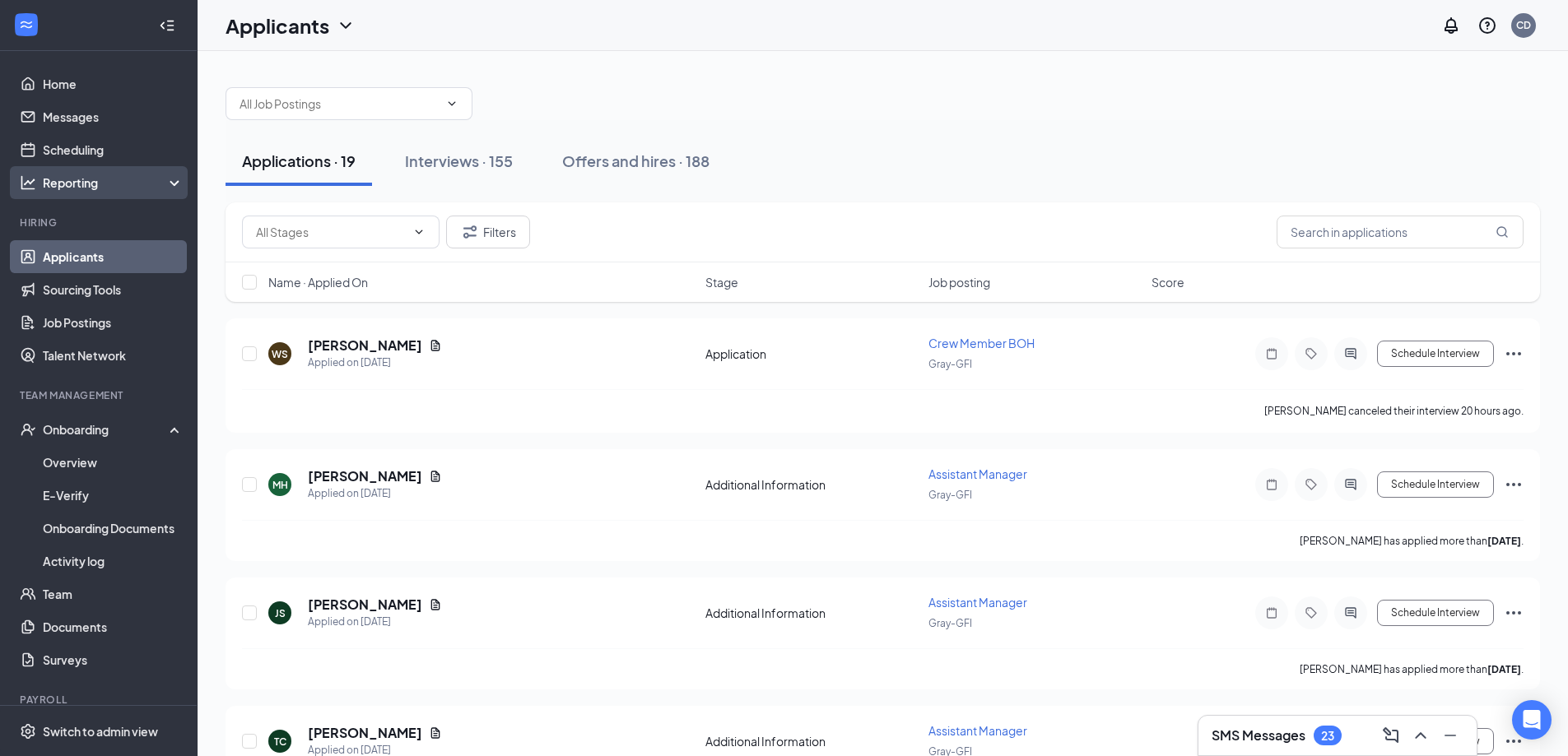
click at [143, 182] on div "Reporting" at bounding box center [113, 182] width 141 height 16
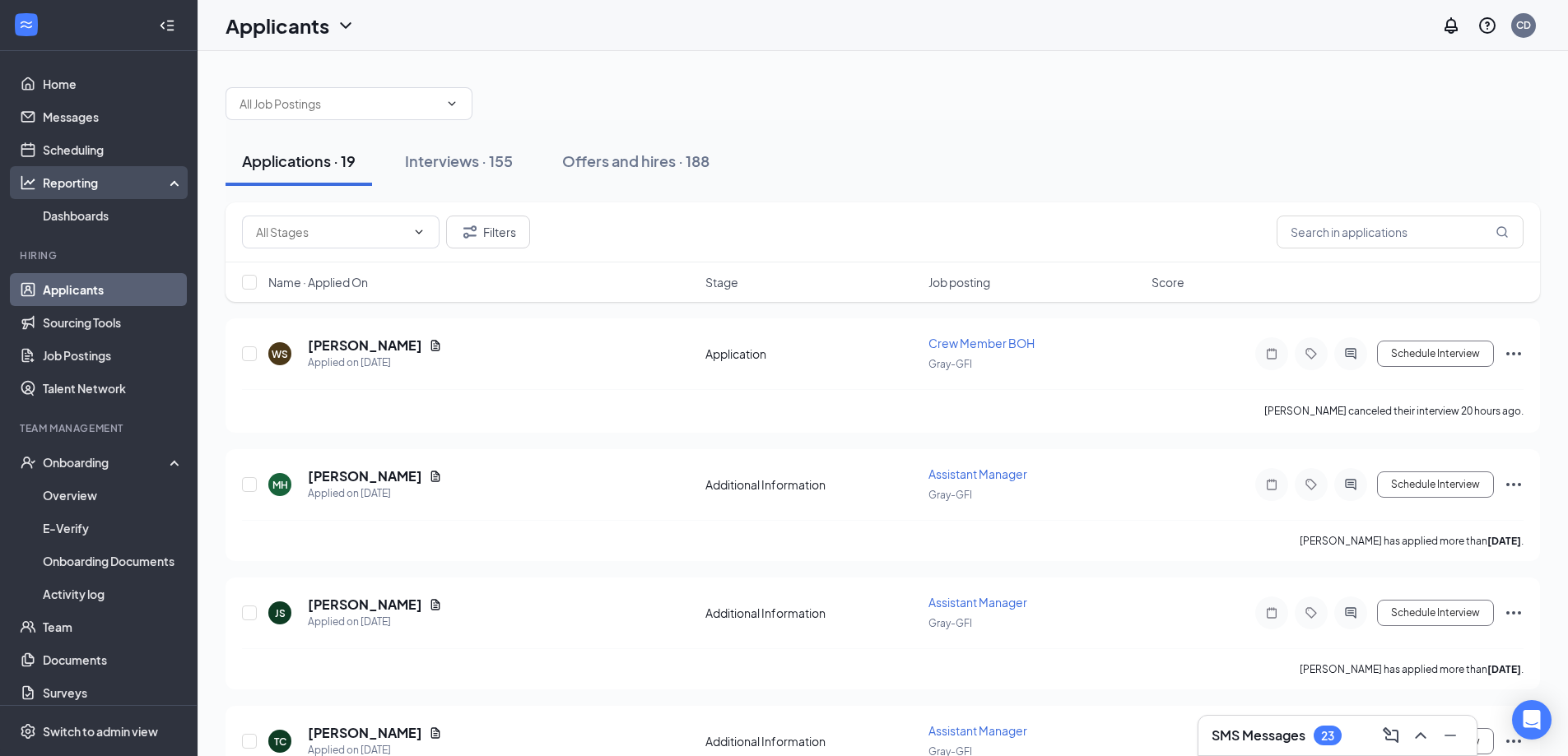
click at [143, 182] on div "Reporting" at bounding box center [113, 182] width 141 height 16
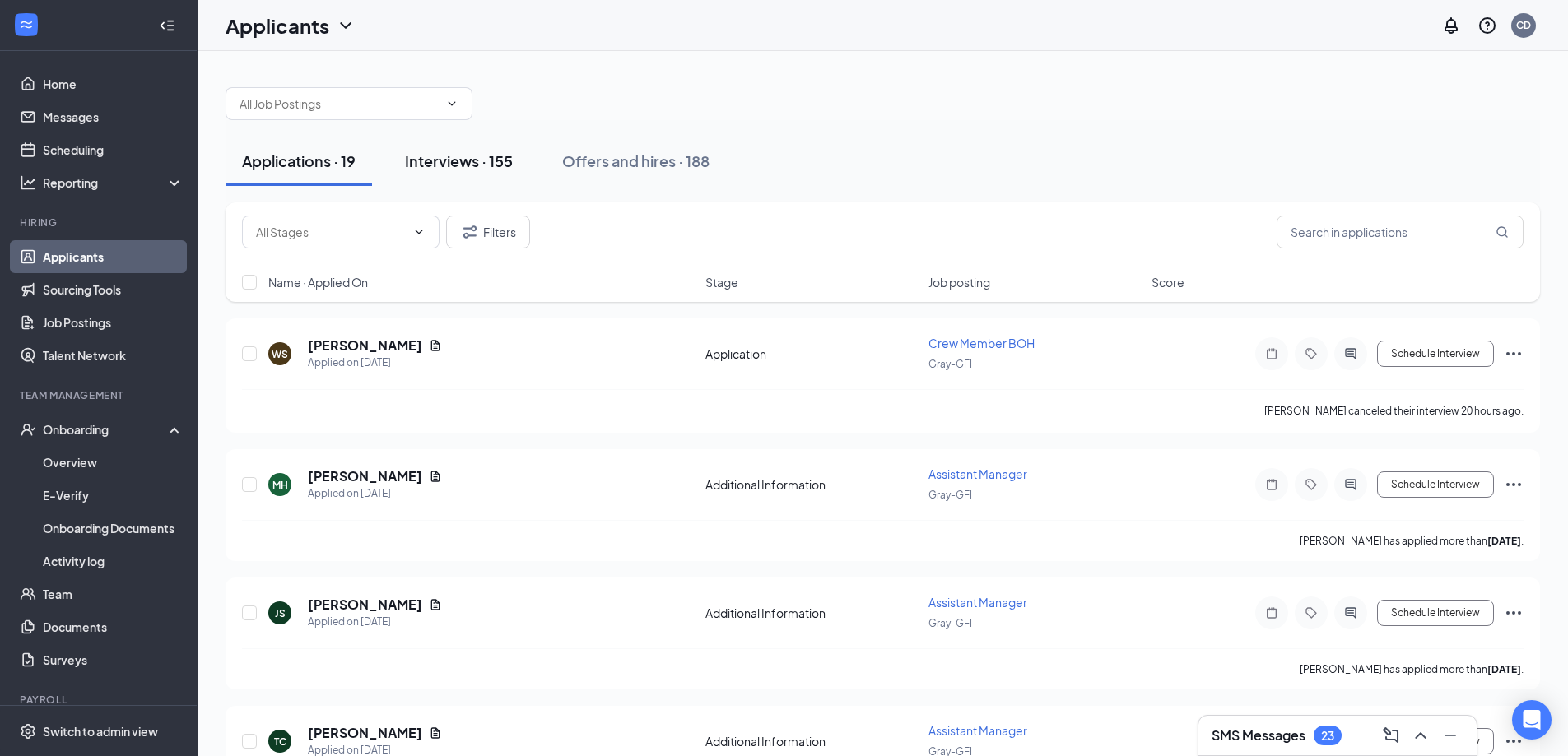
click at [506, 158] on div "Interviews · 155" at bounding box center [459, 161] width 108 height 21
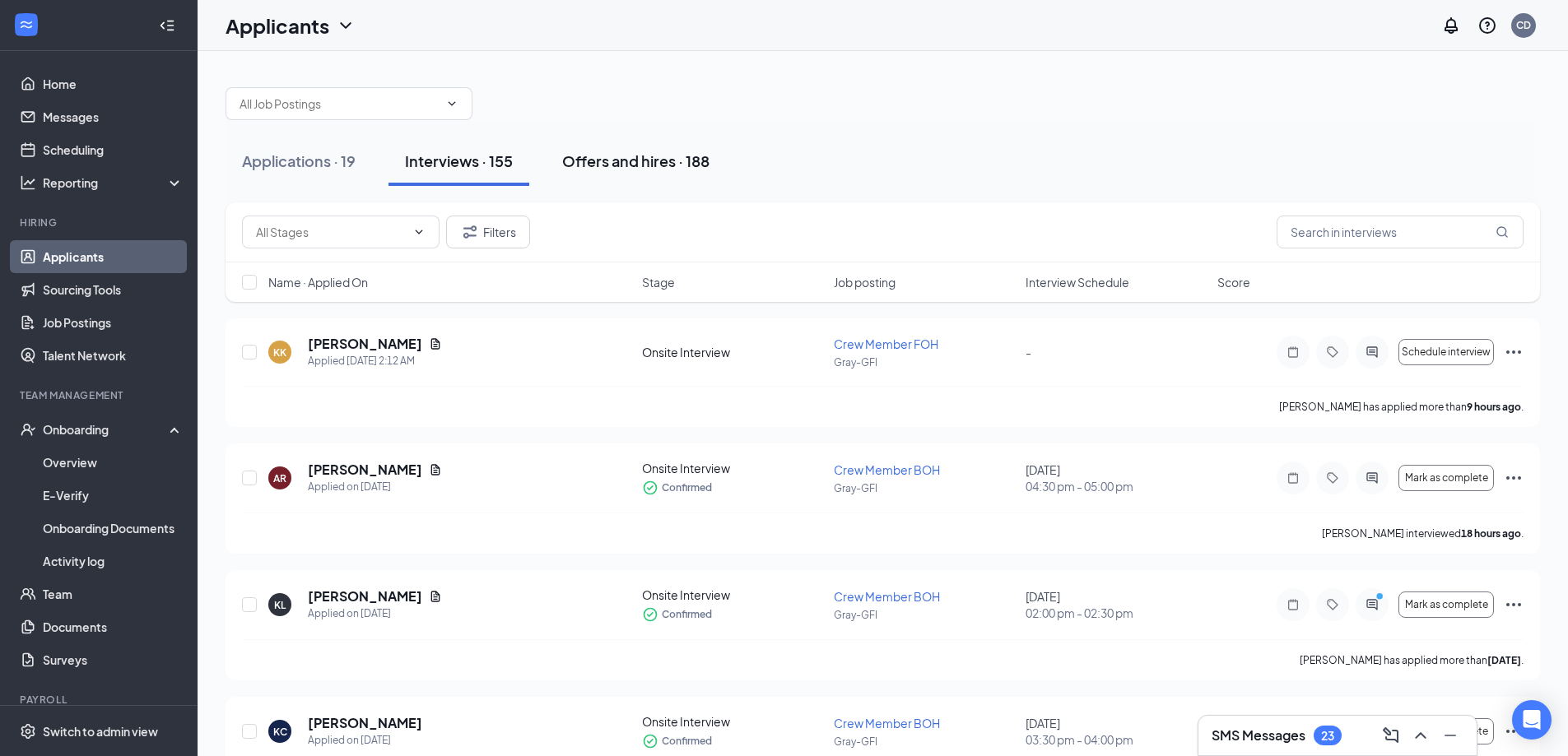
click at [583, 163] on div "Offers and hires · 188" at bounding box center [636, 161] width 147 height 21
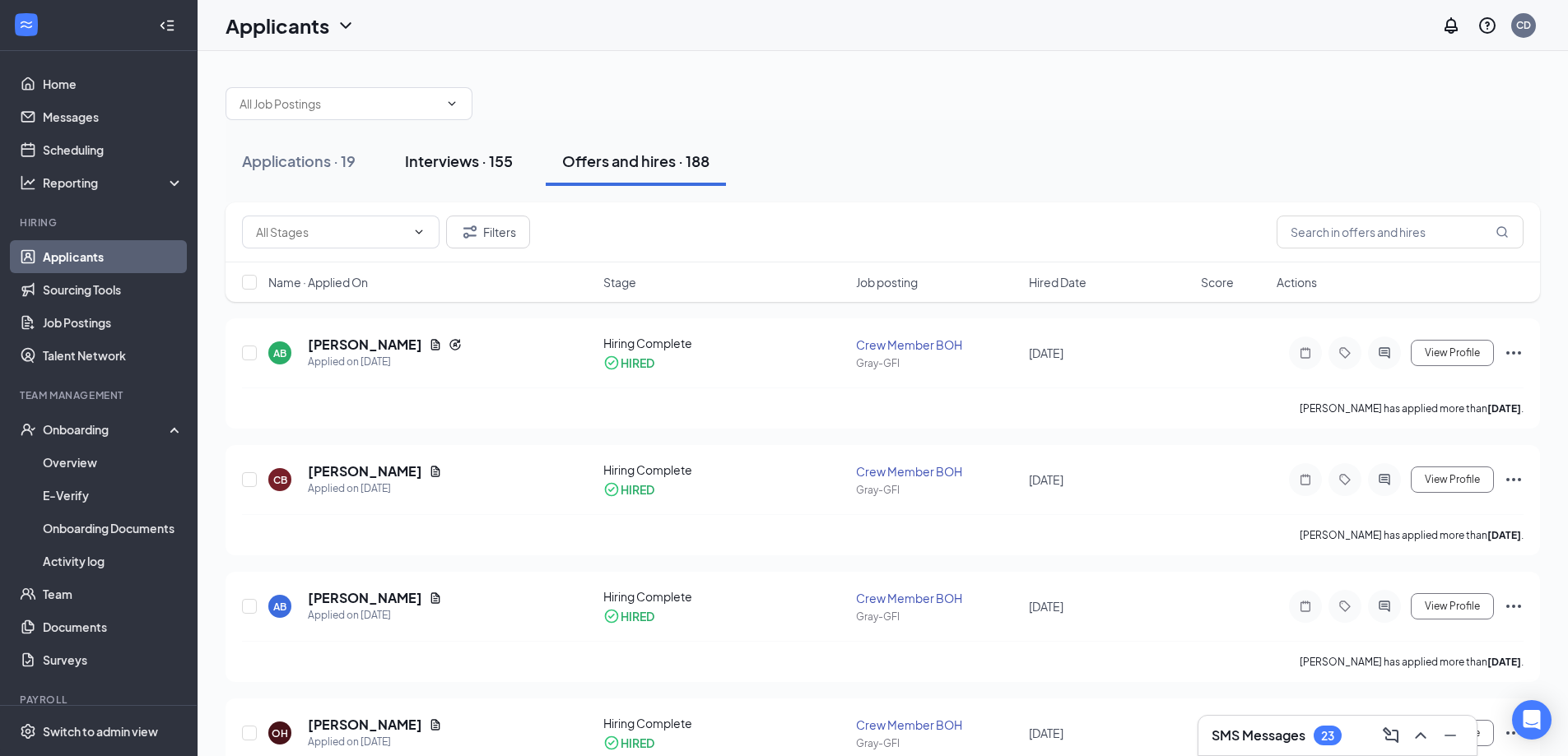
click at [436, 155] on div "Interviews · 155" at bounding box center [459, 161] width 108 height 21
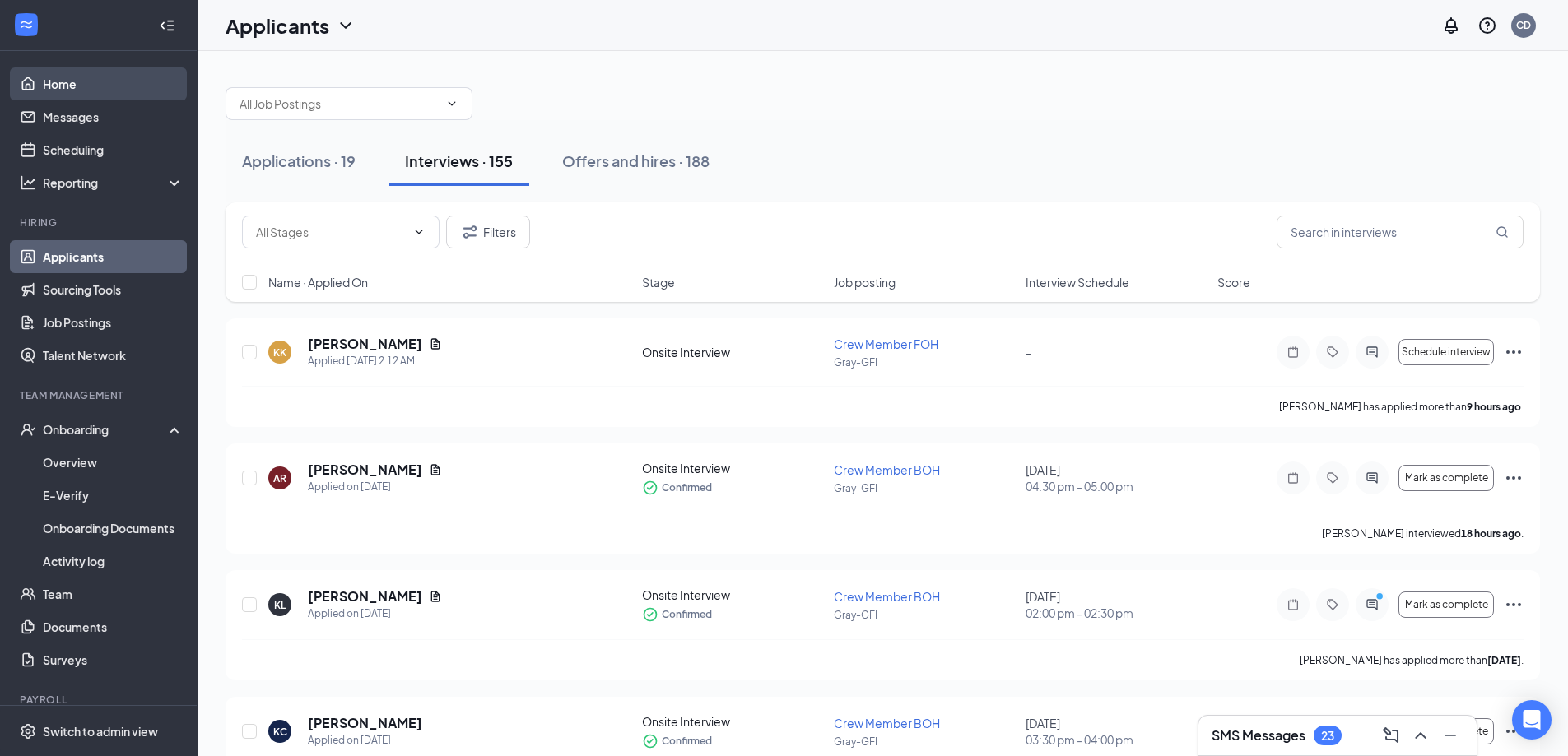
click at [109, 85] on link "Home" at bounding box center [113, 84] width 140 height 32
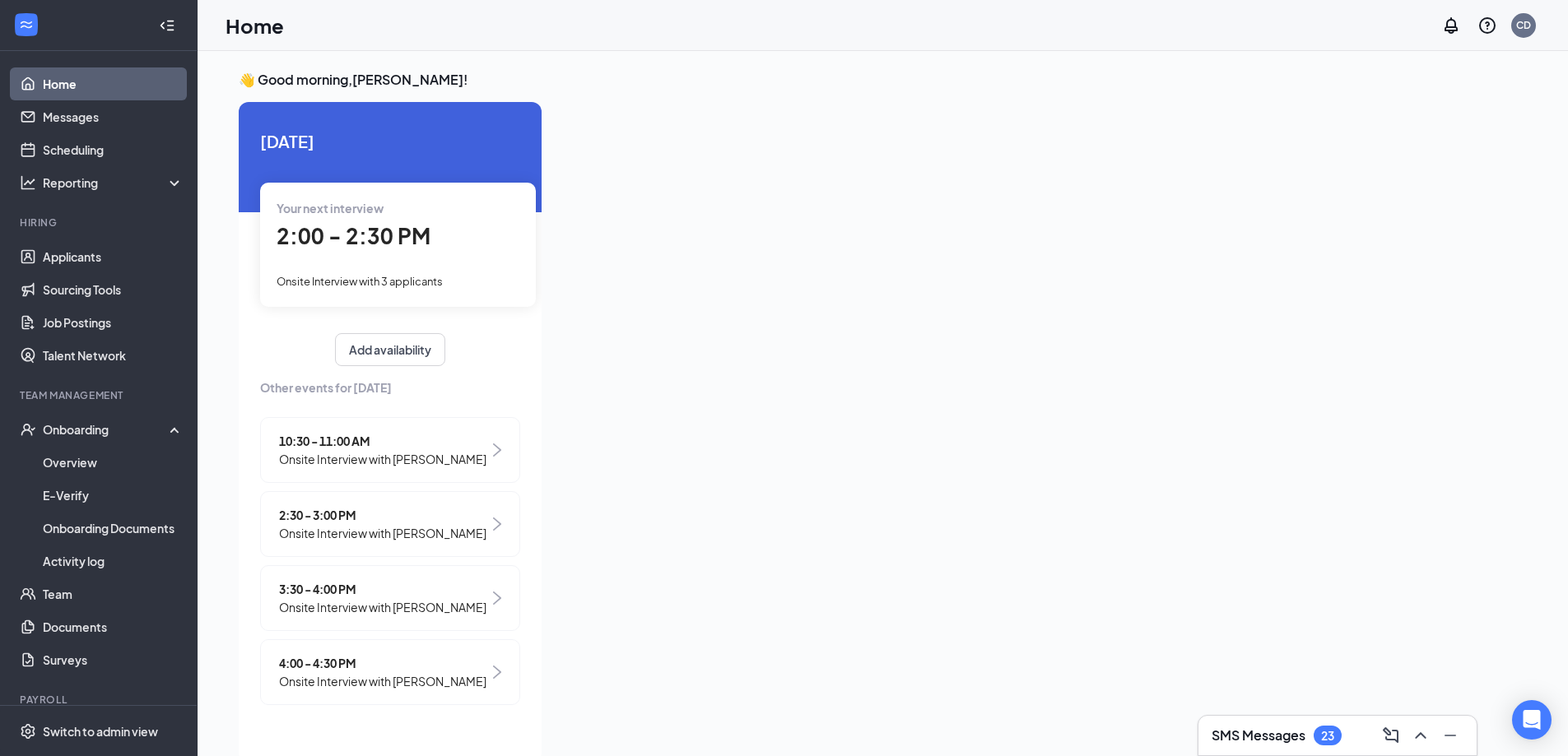
scroll to position [32, 0]
click at [424, 450] on span "Onsite Interview with [PERSON_NAME]" at bounding box center [382, 458] width 207 height 18
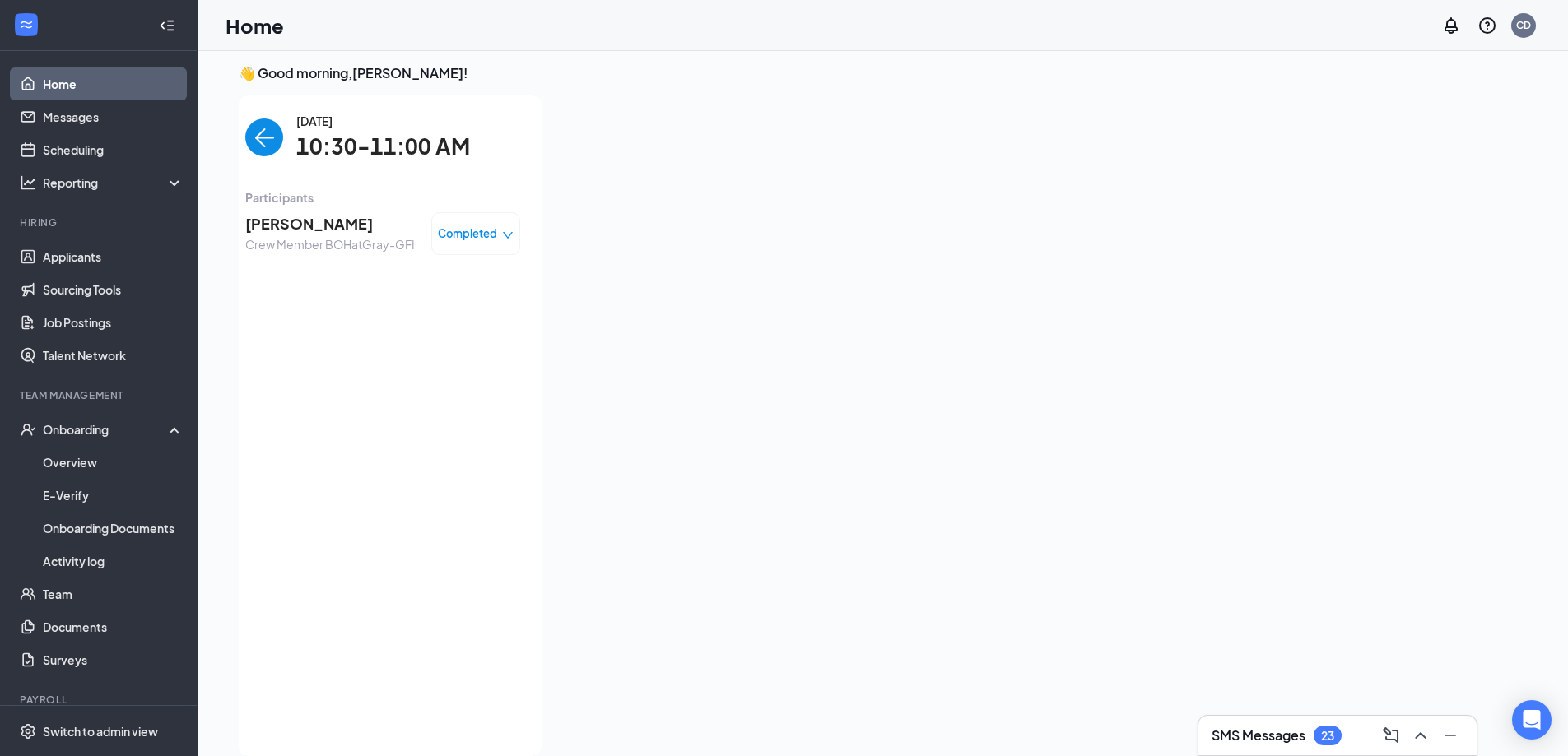
scroll to position [0, 0]
click at [484, 230] on span "Completed" at bounding box center [467, 233] width 59 height 16
click at [288, 366] on div "[DATE] 10:30-11:00 AM Participants [PERSON_NAME] Crew Member BOH at Gray-GFI Co…" at bounding box center [382, 426] width 275 height 628
click at [257, 136] on img "back-button" at bounding box center [264, 138] width 38 height 38
